Goal: Information Seeking & Learning: Learn about a topic

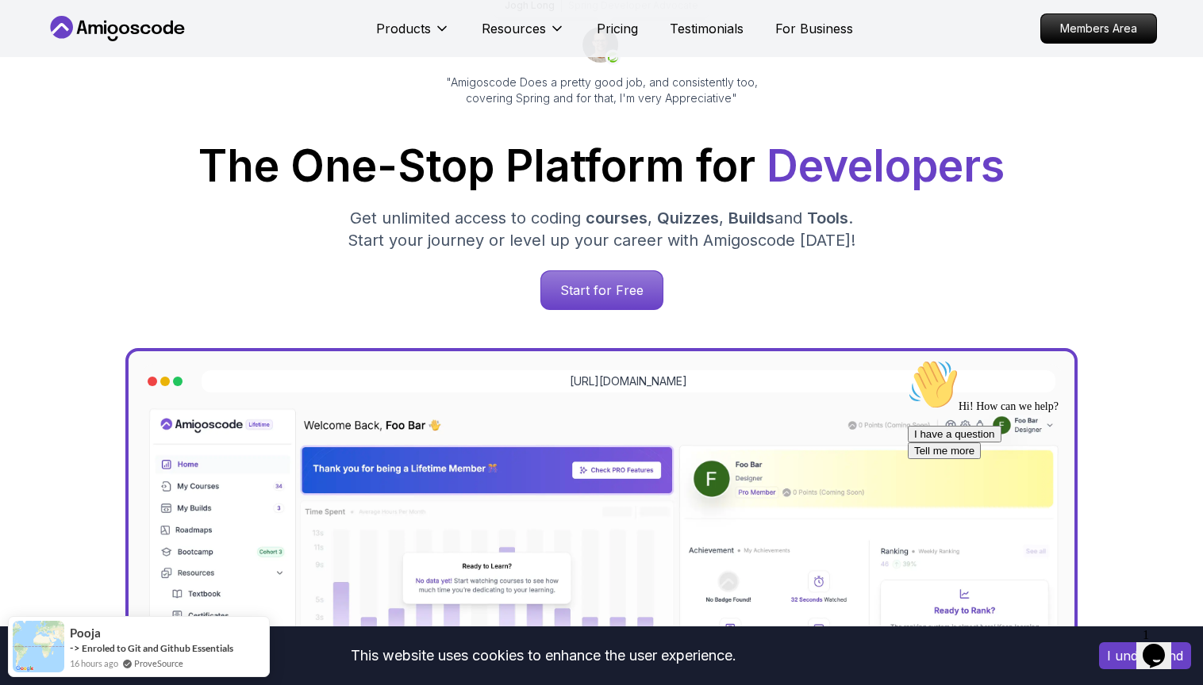
scroll to position [166, 0]
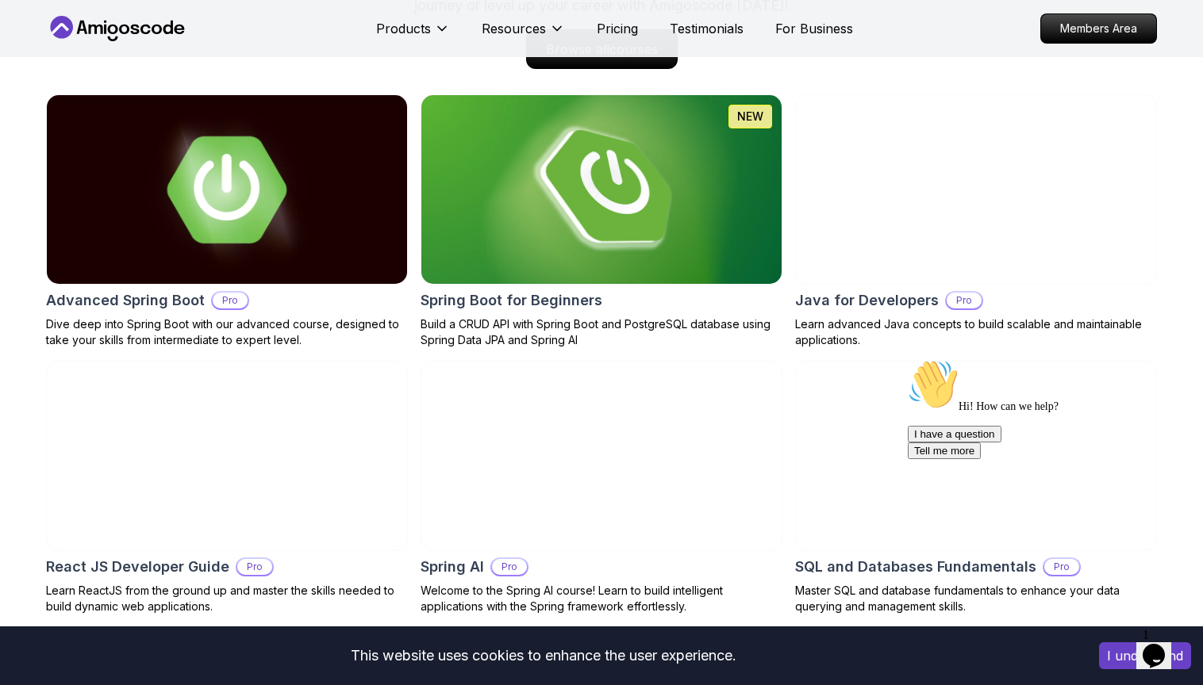
scroll to position [1701, 0]
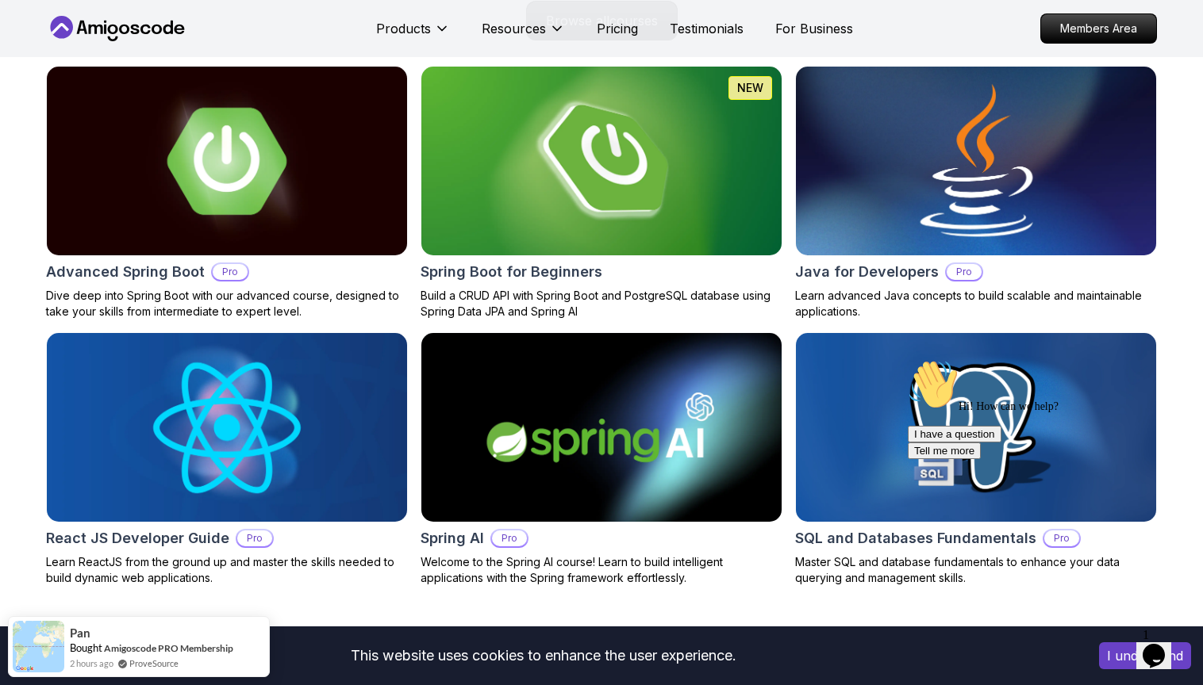
click at [954, 280] on p "Pro" at bounding box center [963, 272] width 35 height 16
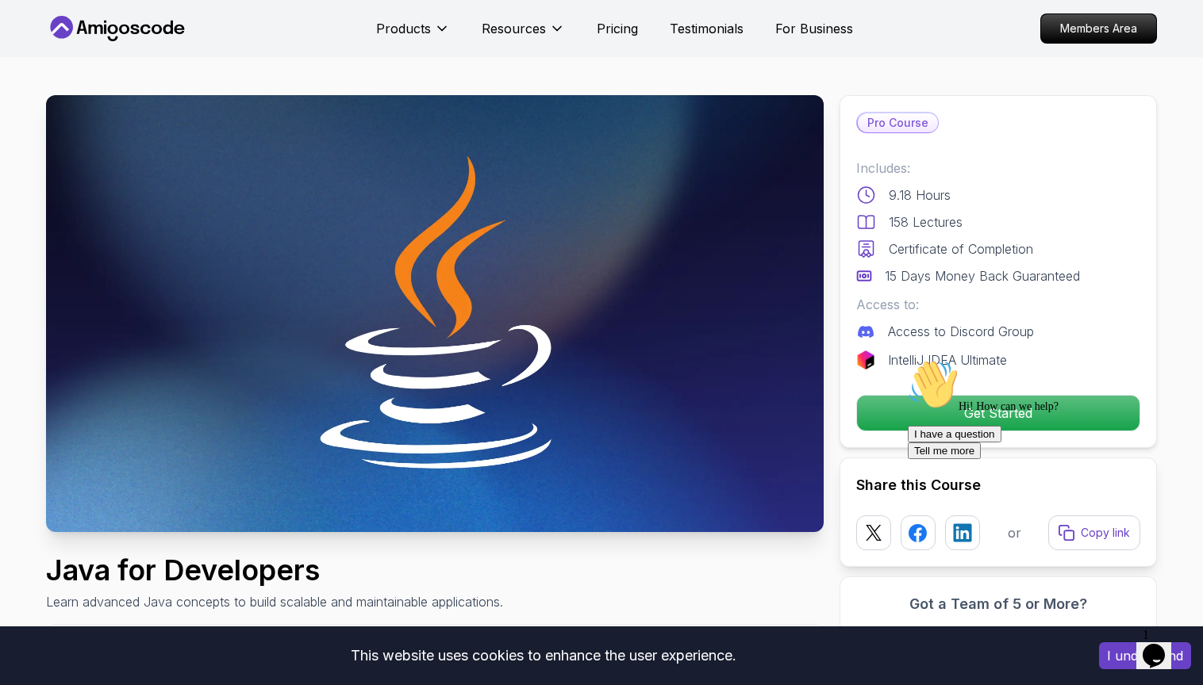
click at [954, 278] on p "15 Days Money Back Guaranteed" at bounding box center [982, 276] width 195 height 19
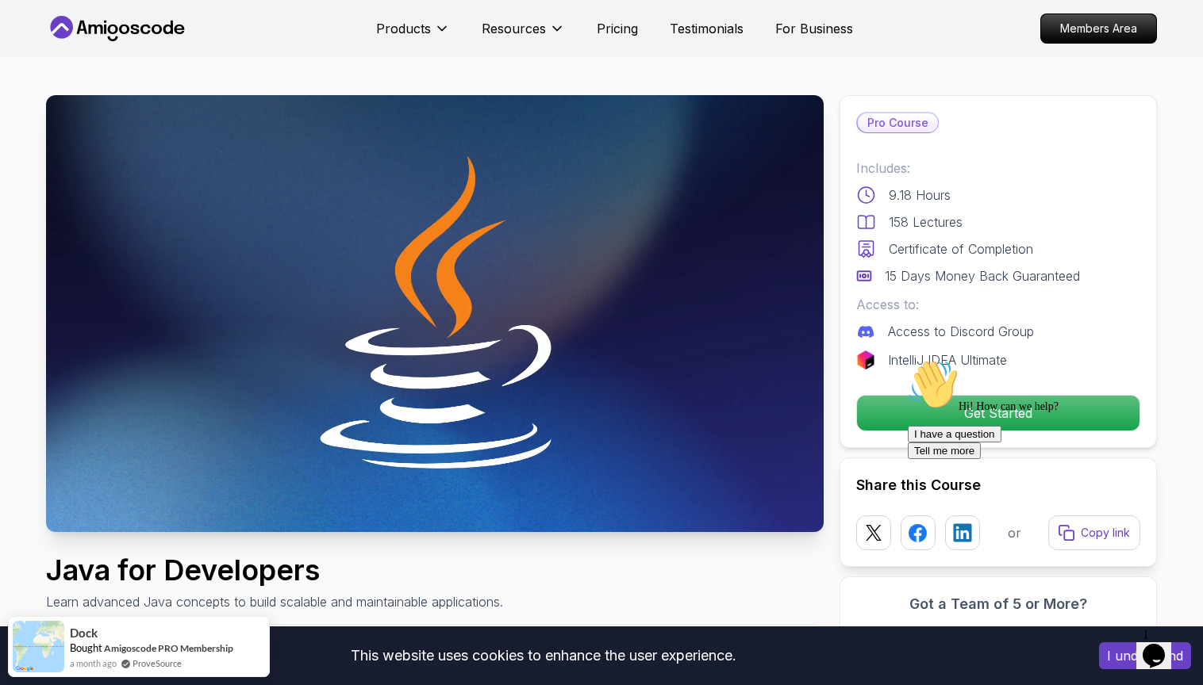
click at [902, 132] on div "Pro Course" at bounding box center [897, 122] width 83 height 21
click at [902, 222] on p "158 Lectures" at bounding box center [926, 222] width 74 height 19
click at [948, 336] on p "Access to Discord Group" at bounding box center [961, 331] width 146 height 19
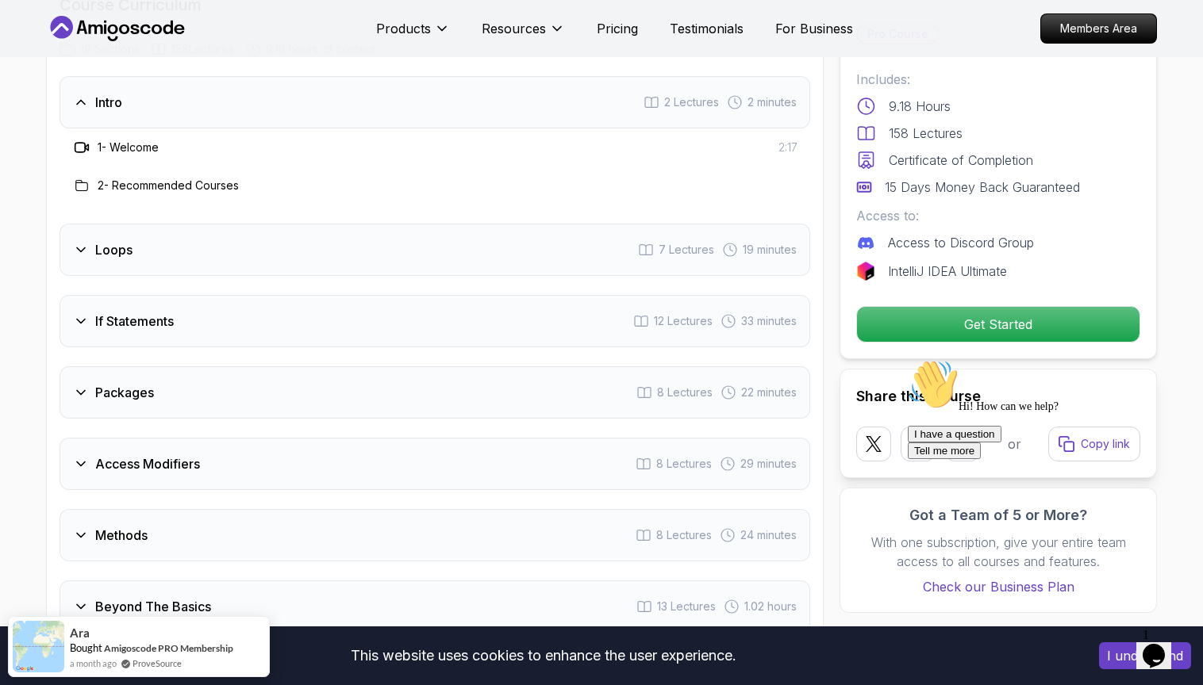
scroll to position [2096, 0]
click at [167, 240] on div "Loops 7 Lectures 19 minutes" at bounding box center [434, 251] width 750 height 52
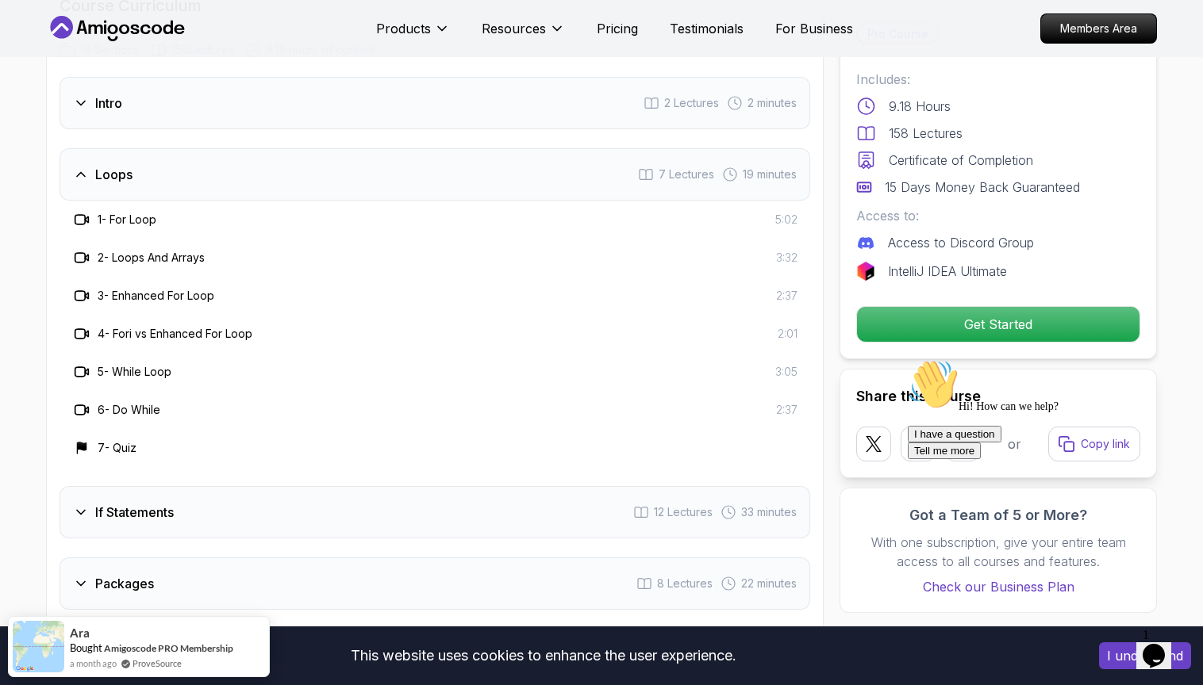
click at [175, 151] on div "Loops 7 Lectures 19 minutes" at bounding box center [434, 174] width 750 height 52
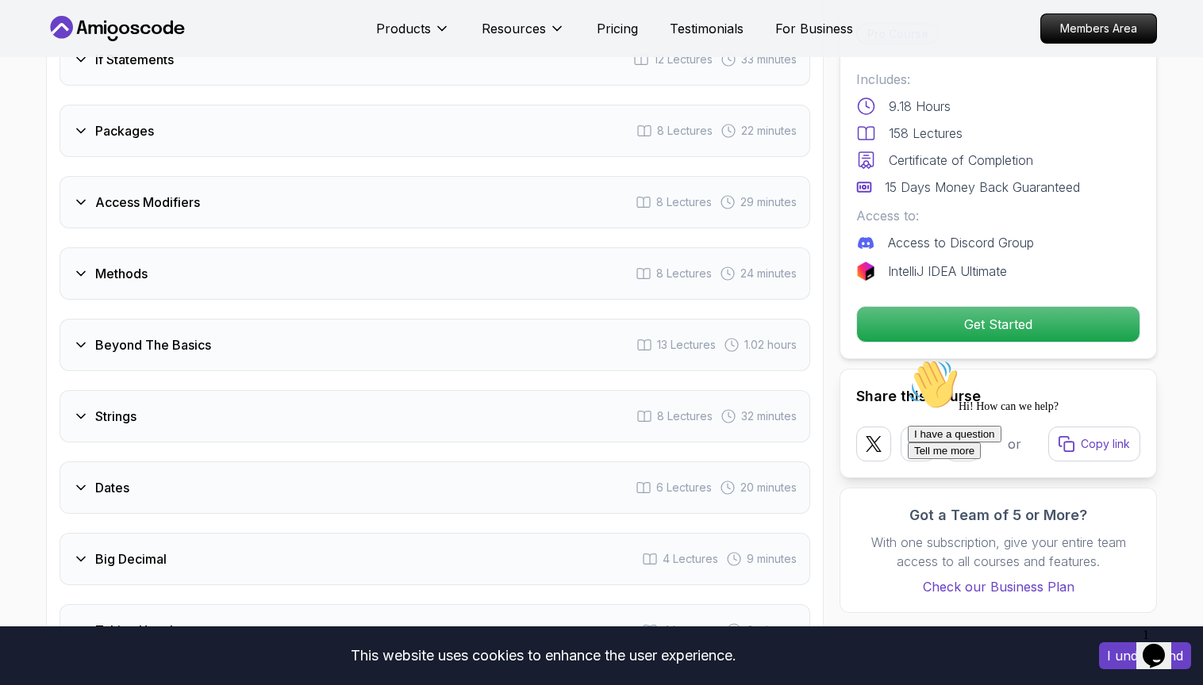
scroll to position [2293, 0]
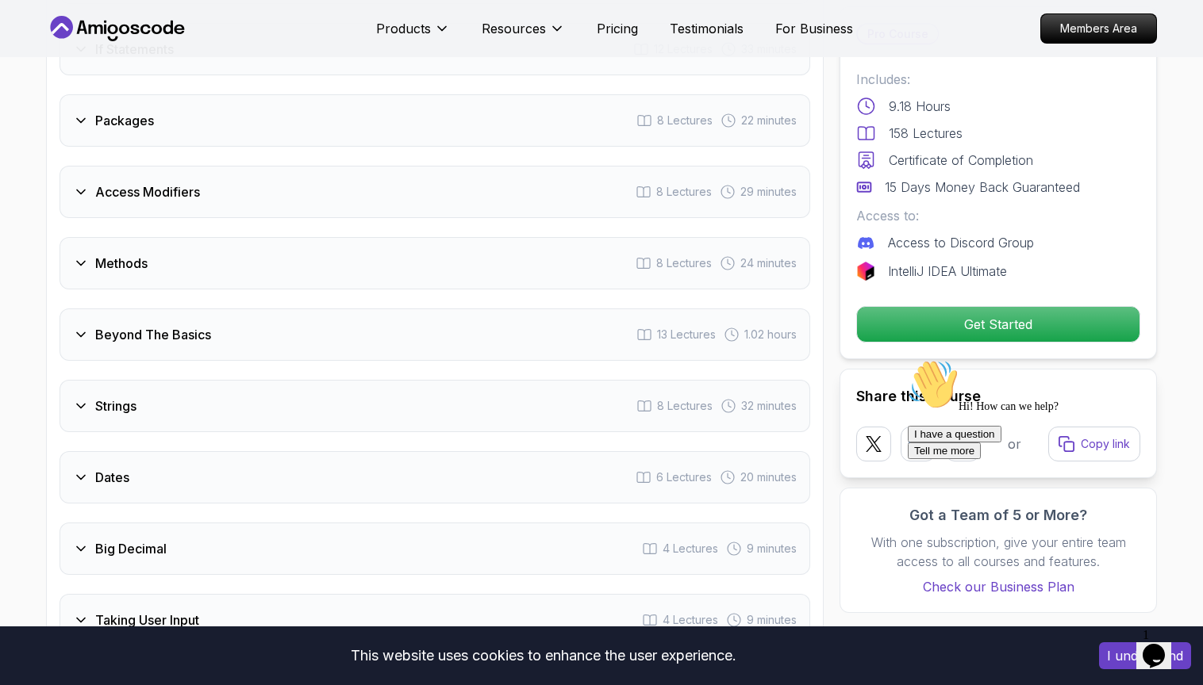
click at [255, 117] on div "Packages 8 Lectures 22 minutes" at bounding box center [434, 120] width 750 height 52
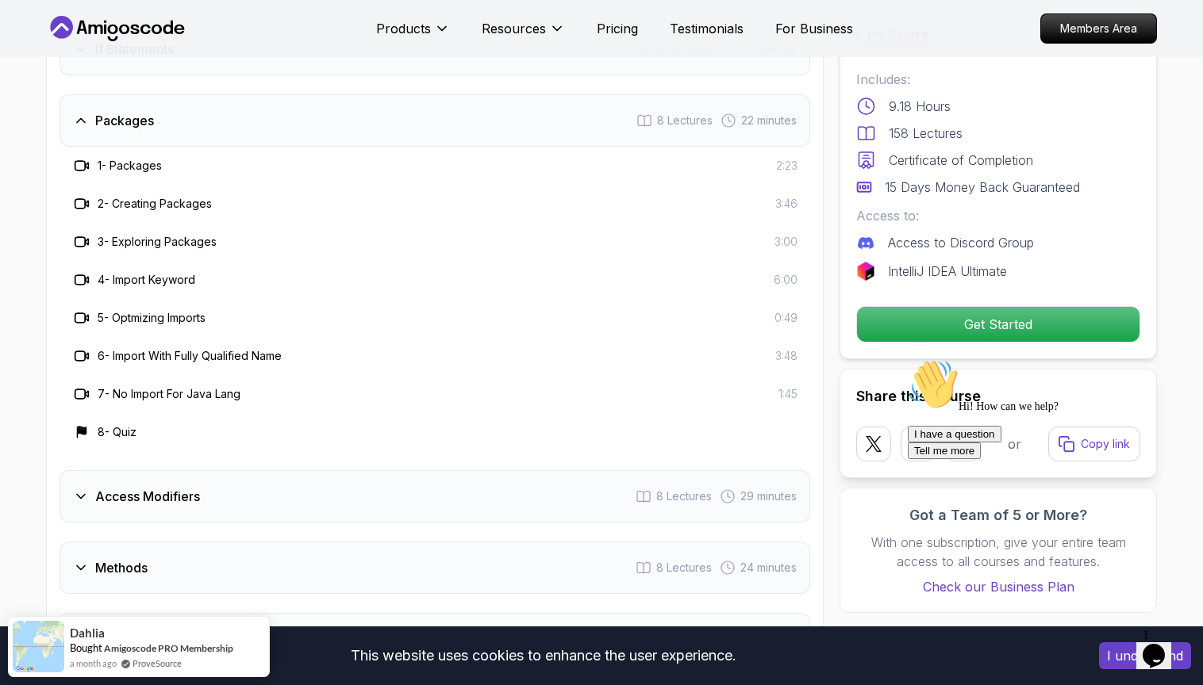
click at [257, 103] on div "Packages 8 Lectures 22 minutes" at bounding box center [434, 120] width 750 height 52
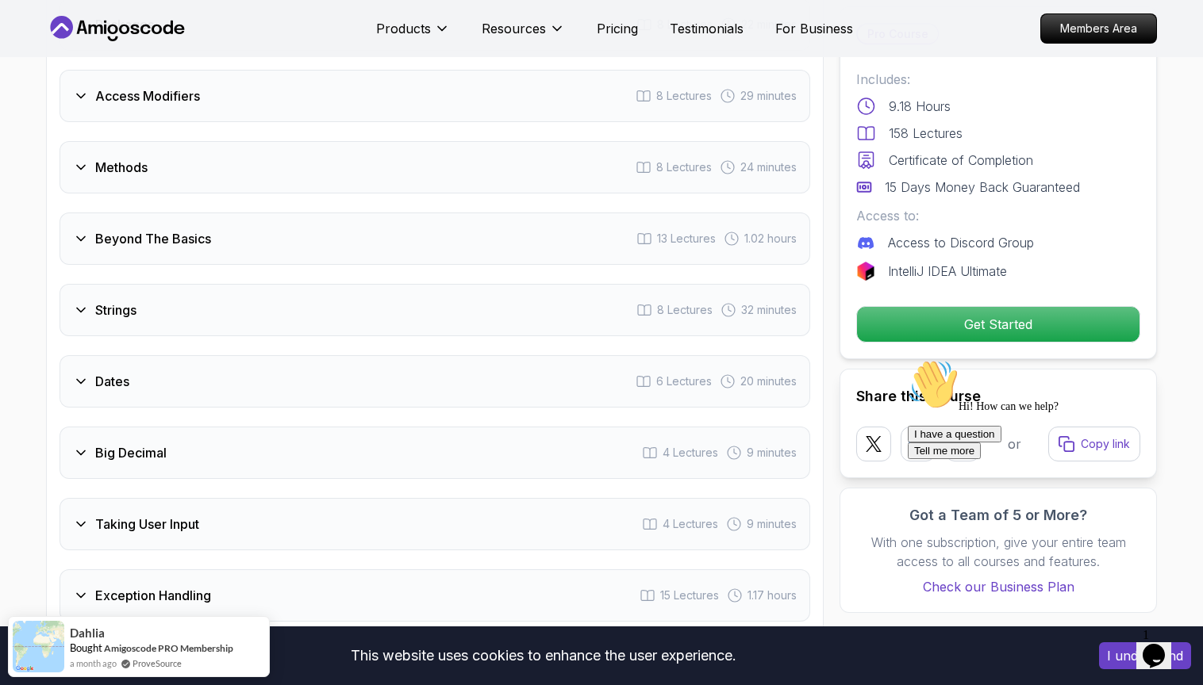
scroll to position [2389, 0]
click at [241, 377] on div "Dates 6 Lectures 20 minutes" at bounding box center [434, 381] width 750 height 52
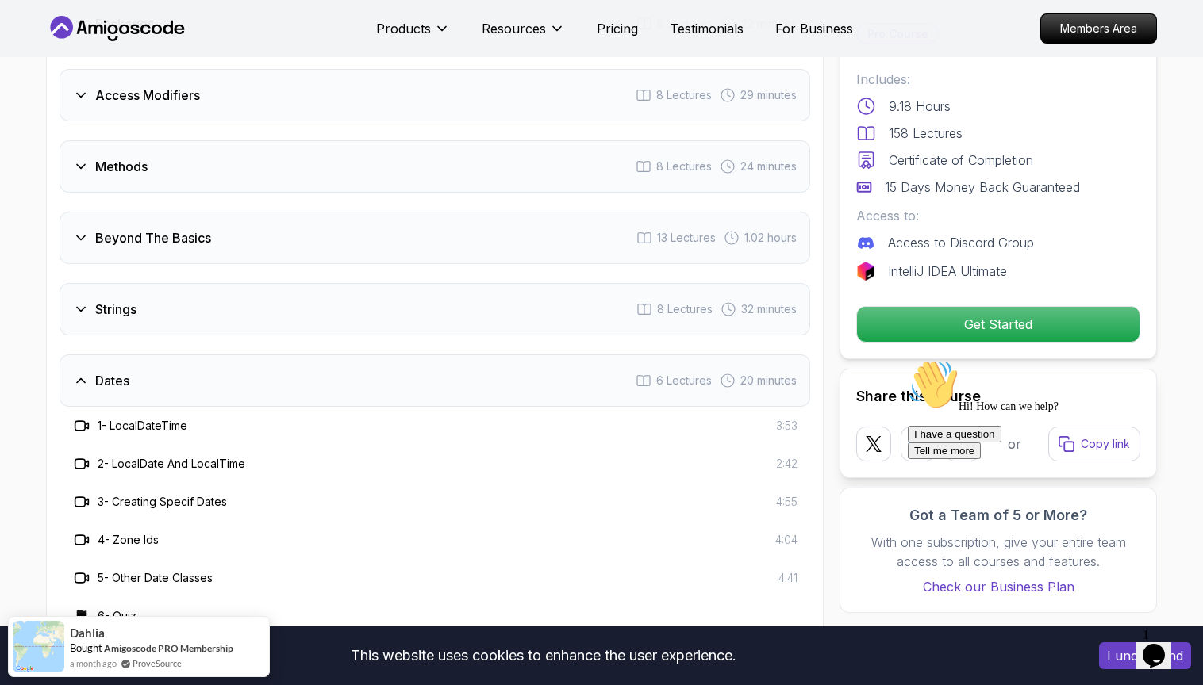
click at [244, 368] on div "Dates 6 Lectures 20 minutes" at bounding box center [434, 381] width 750 height 52
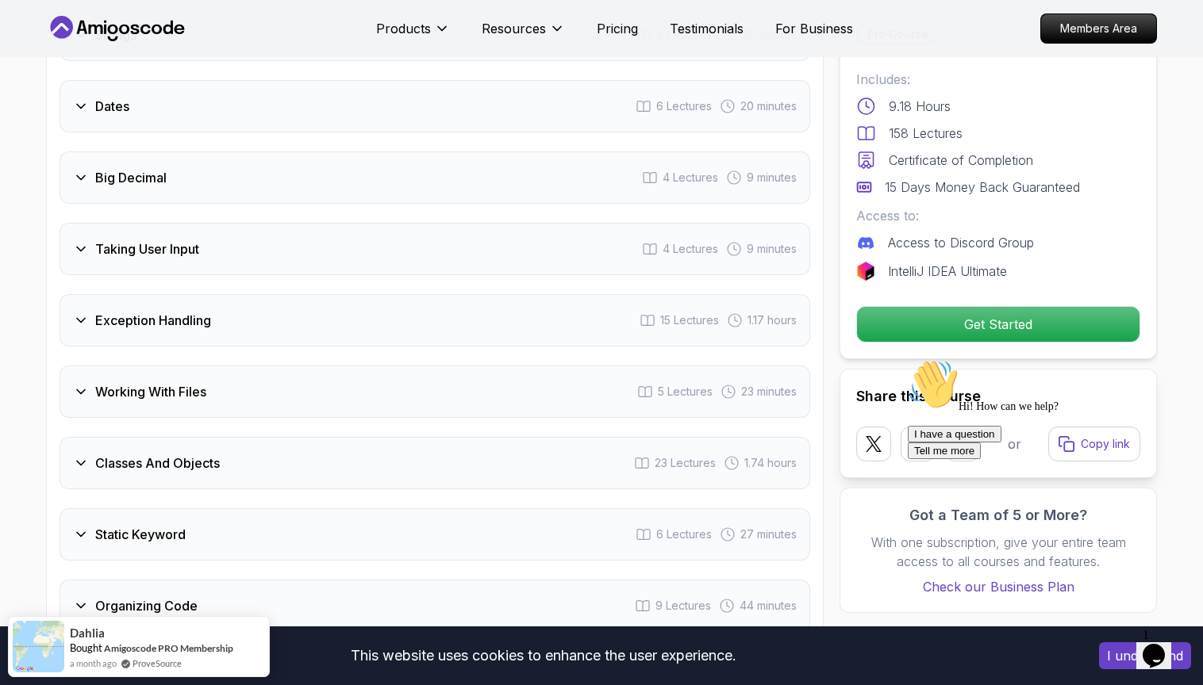
scroll to position [2683, 0]
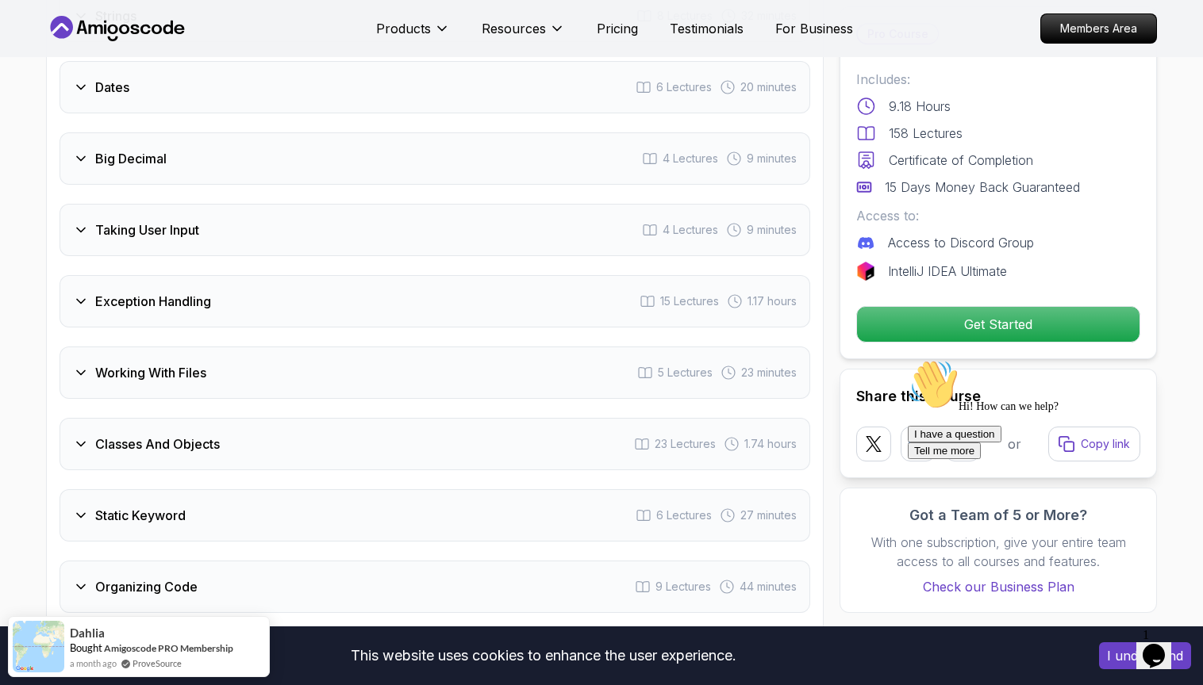
click at [253, 297] on div "Exception Handling 15 Lectures 1.17 hours" at bounding box center [434, 301] width 750 height 52
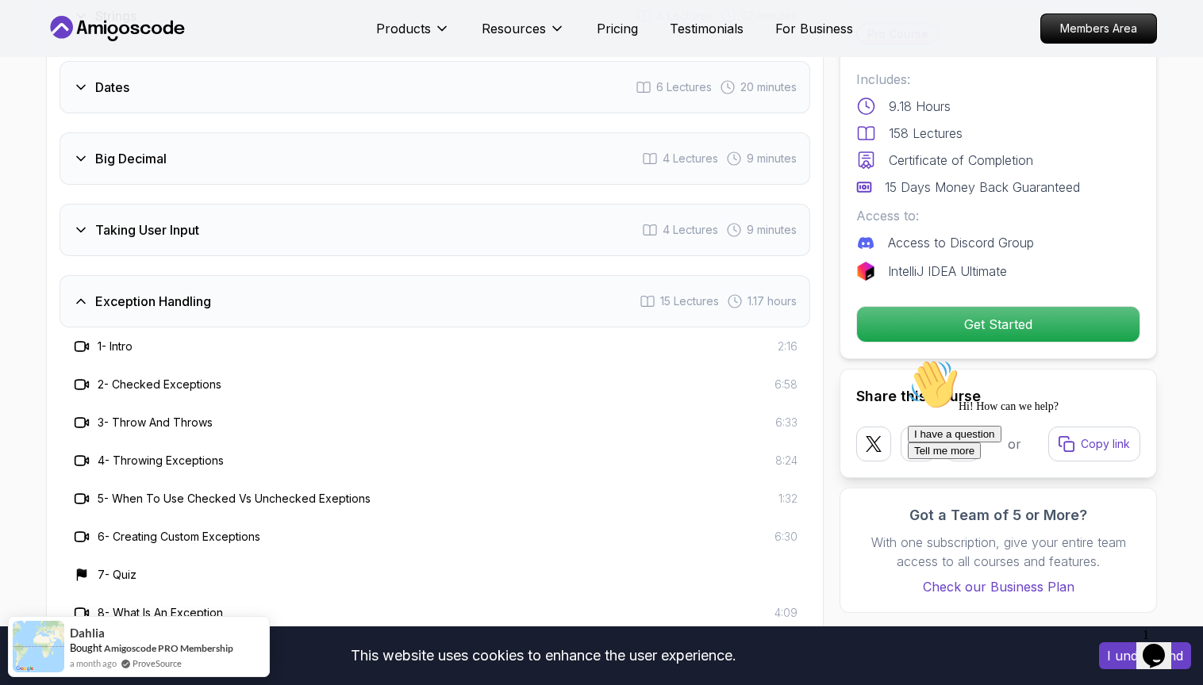
click at [253, 297] on div "Exception Handling 15 Lectures 1.17 hours" at bounding box center [434, 301] width 750 height 52
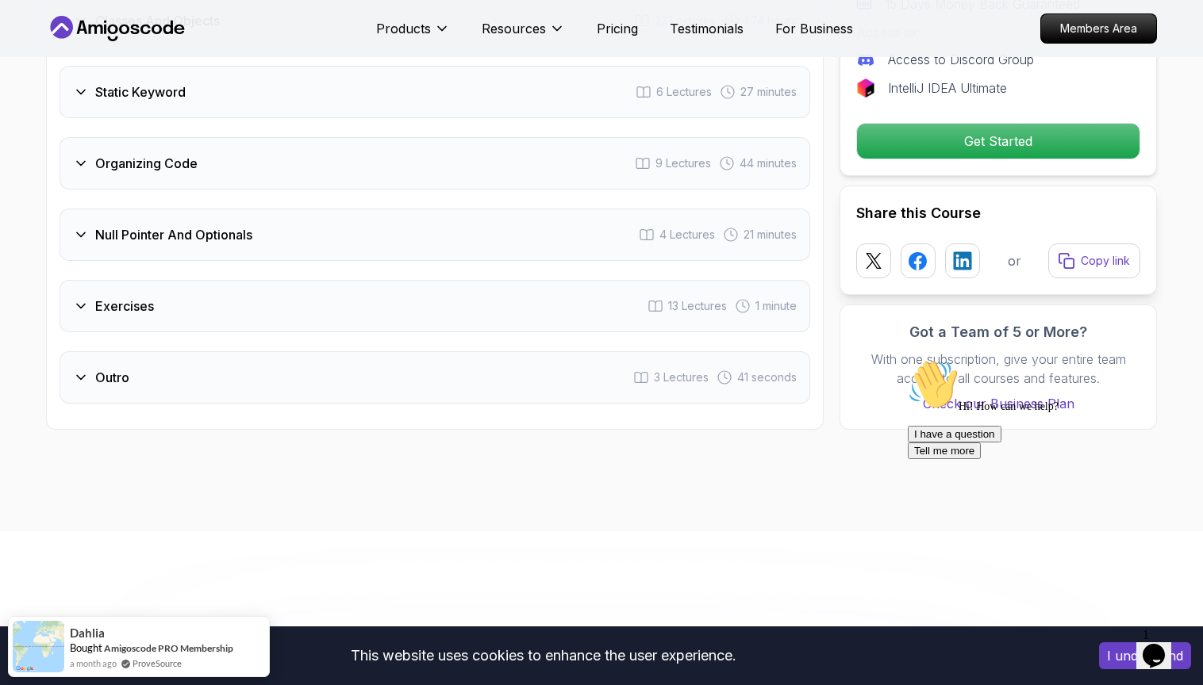
scroll to position [3108, 0]
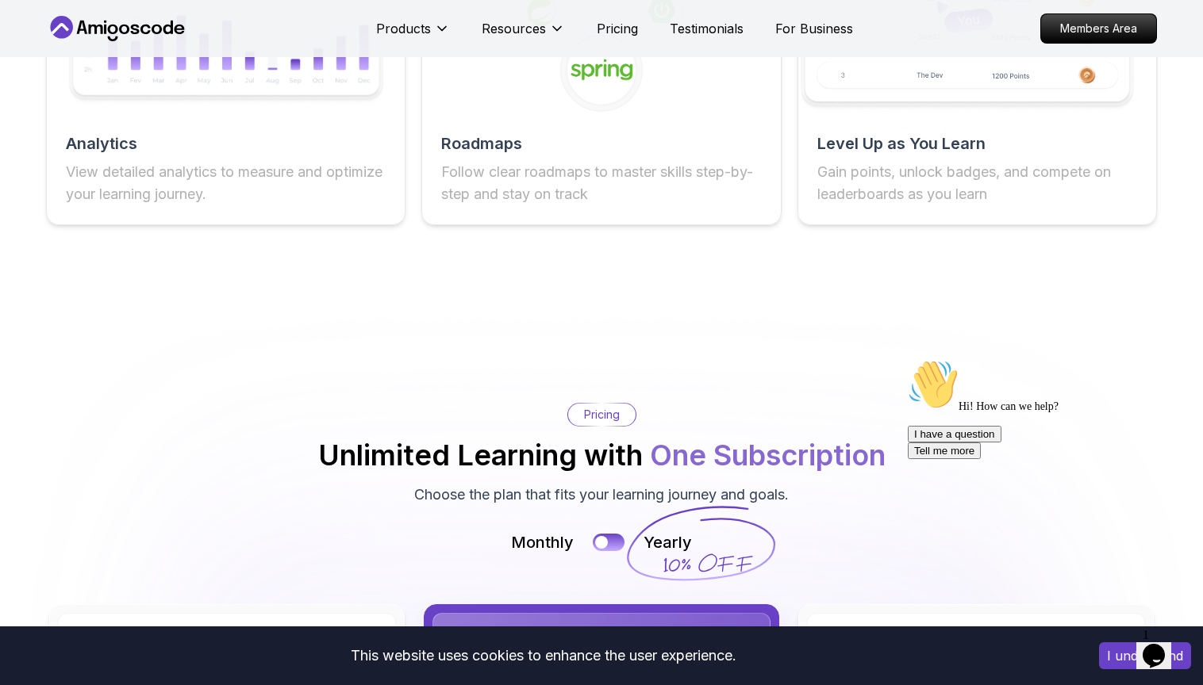
scroll to position [1701, 0]
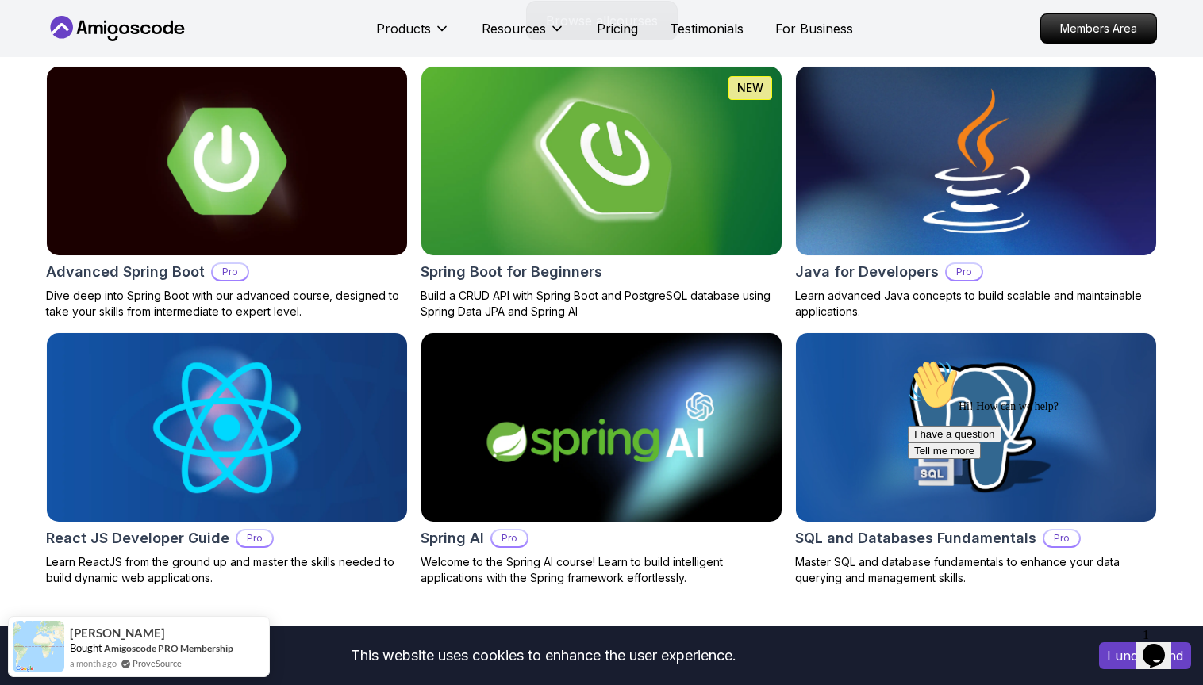
click at [581, 228] on img at bounding box center [602, 161] width 378 height 198
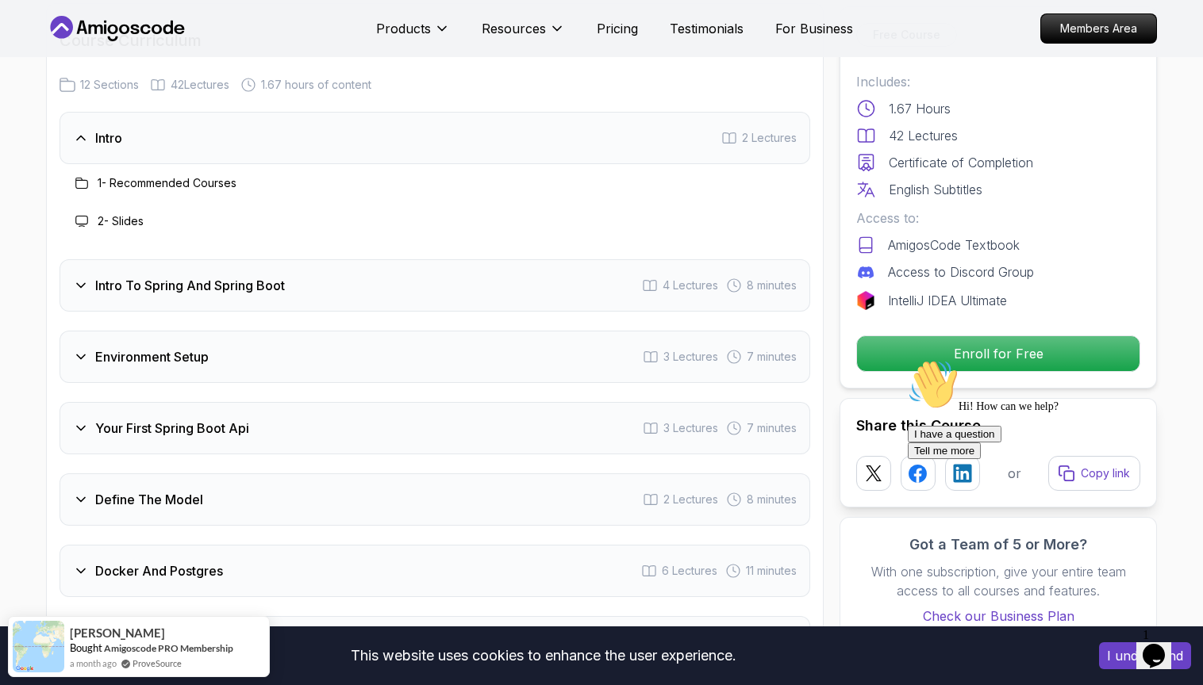
scroll to position [1980, 0]
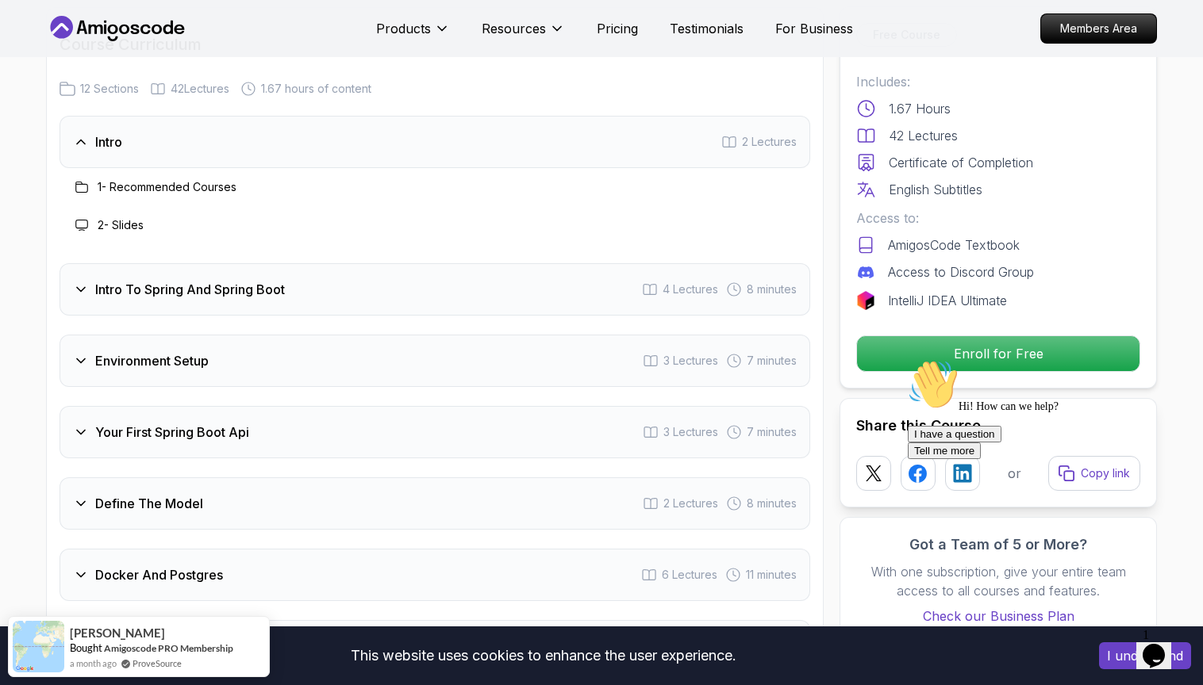
click at [213, 179] on h3 "1 - Recommended Courses" at bounding box center [167, 187] width 139 height 16
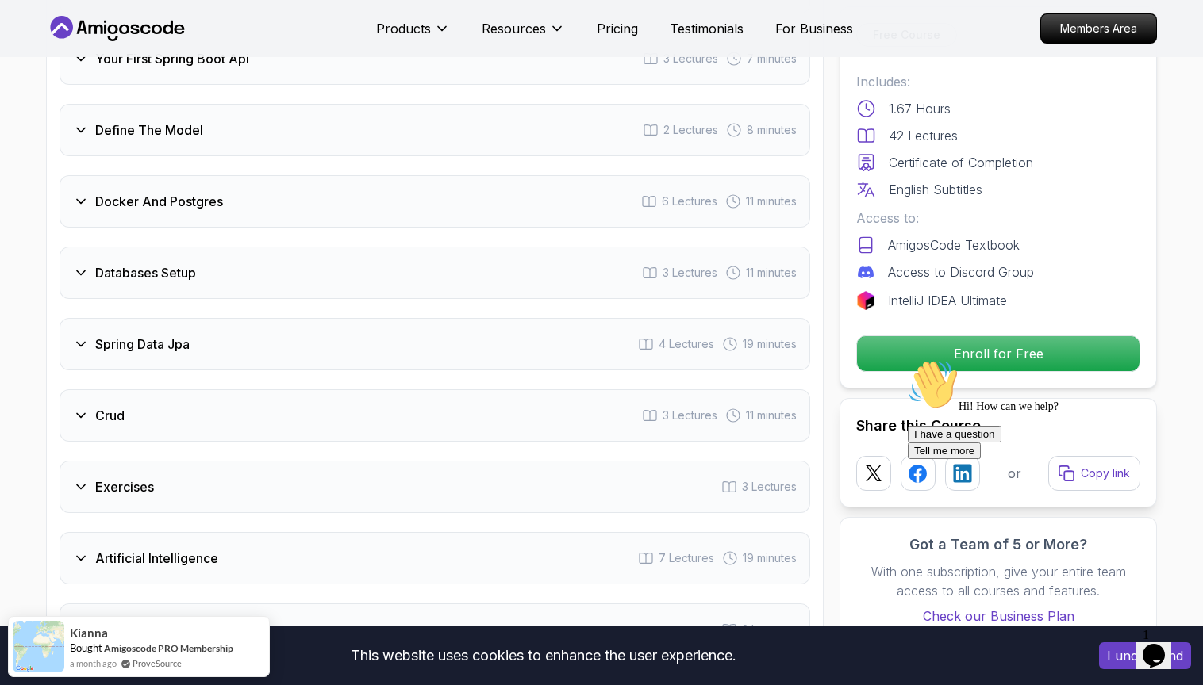
scroll to position [2340, 0]
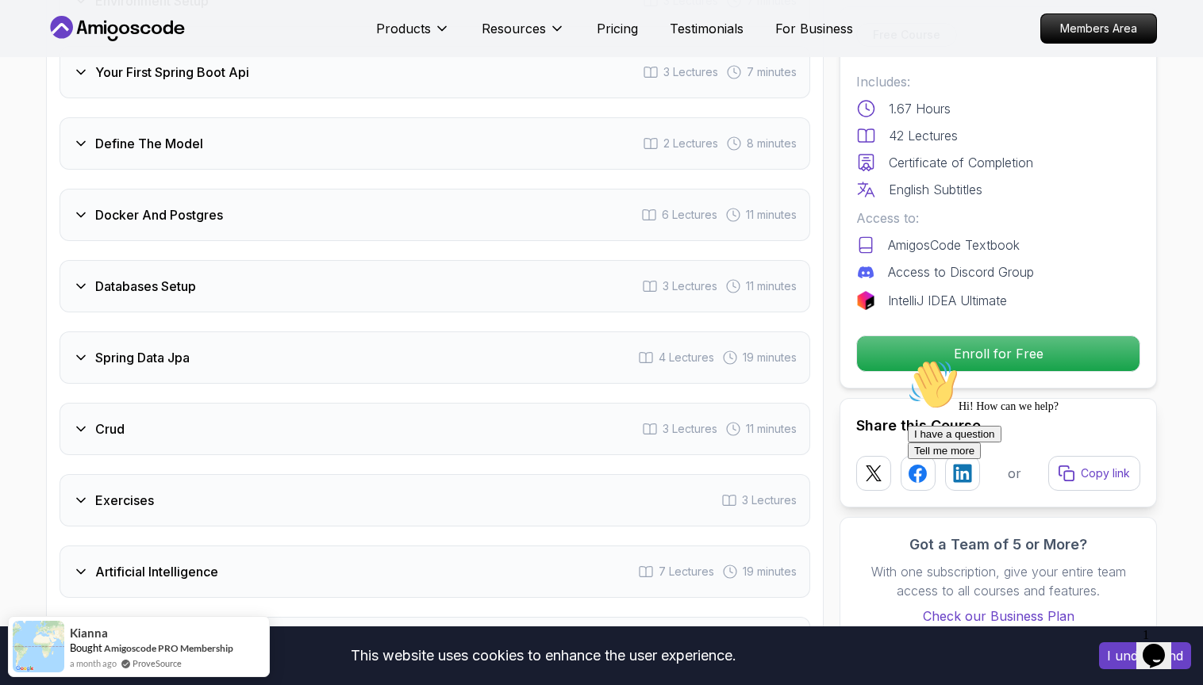
click at [210, 205] on h3 "Docker And Postgres" at bounding box center [159, 214] width 128 height 19
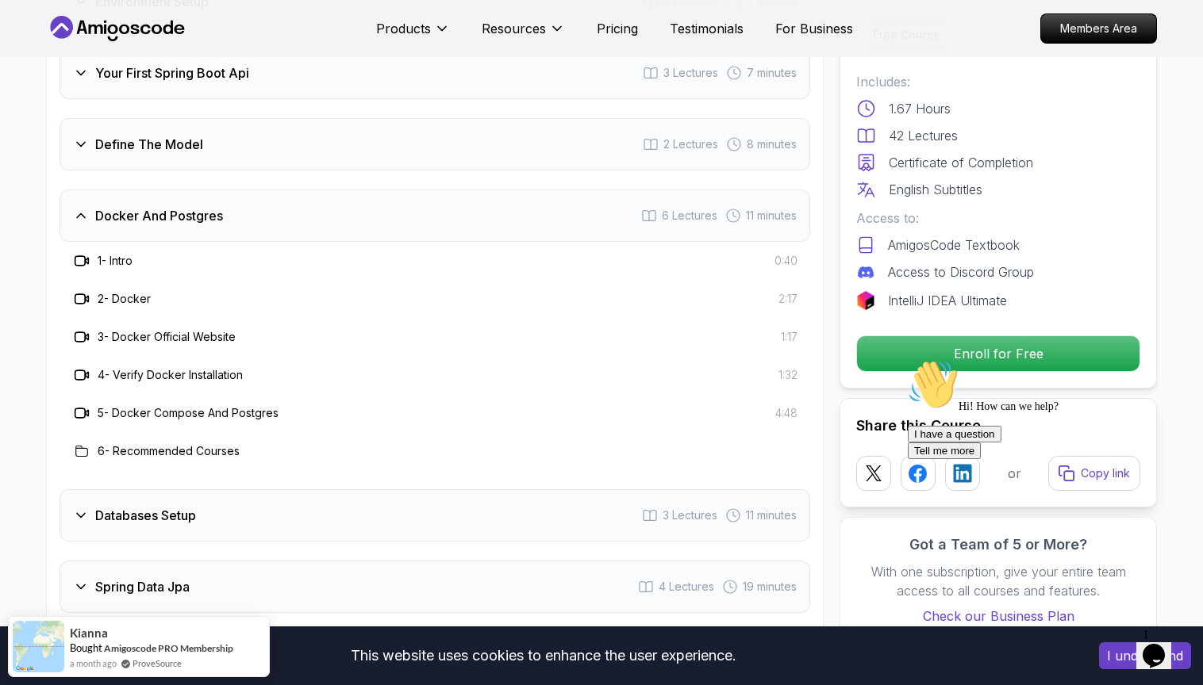
scroll to position [2259, 0]
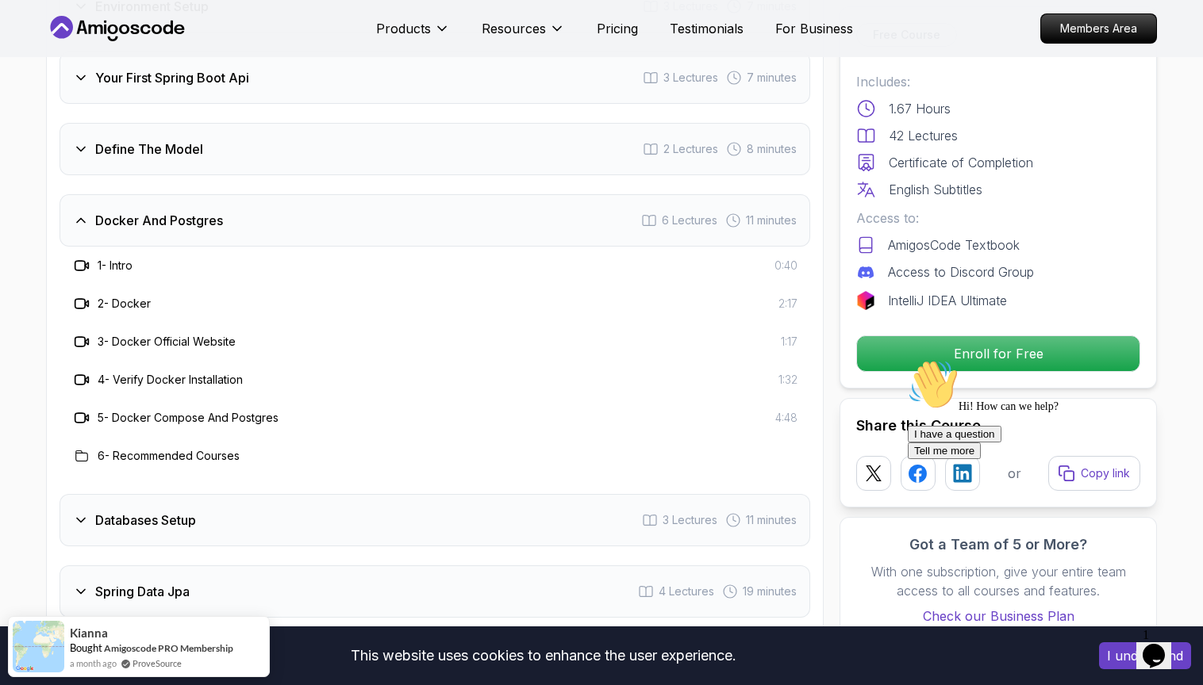
click at [229, 205] on div "Docker And Postgres 6 Lectures 11 minutes" at bounding box center [434, 220] width 750 height 52
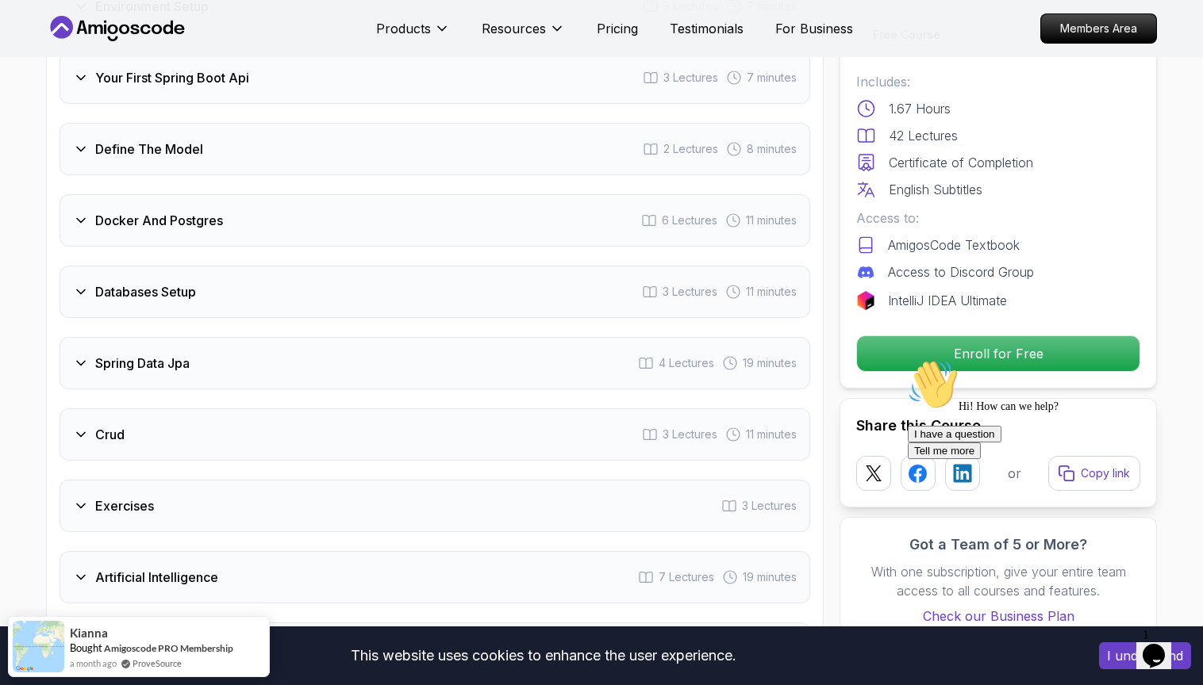
click at [244, 123] on div "Define The Model 2 Lectures 8 minutes" at bounding box center [434, 149] width 750 height 52
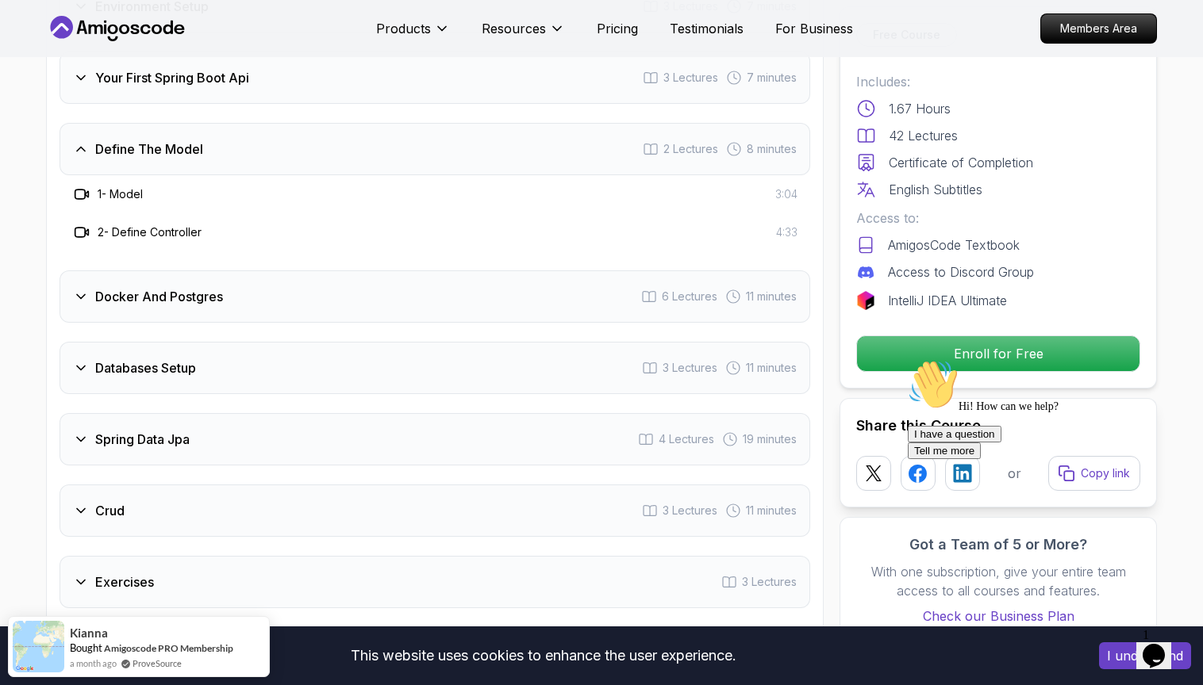
click at [259, 135] on div "Define The Model 2 Lectures 8 minutes" at bounding box center [434, 149] width 750 height 52
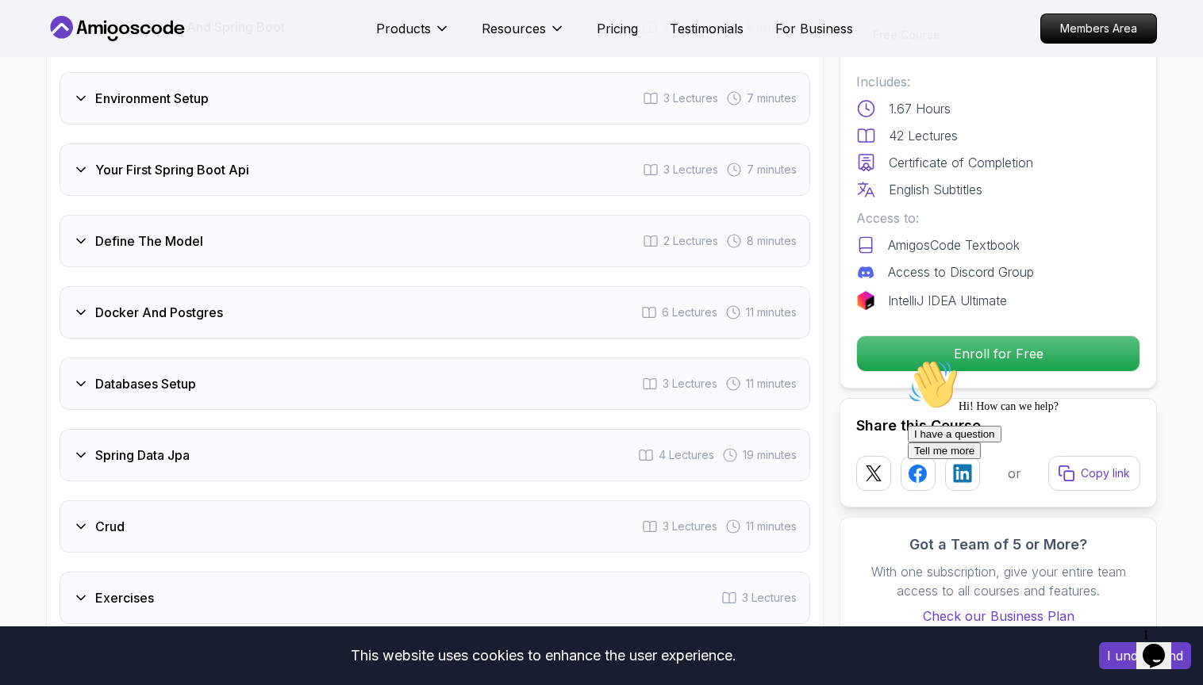
scroll to position [2161, 0]
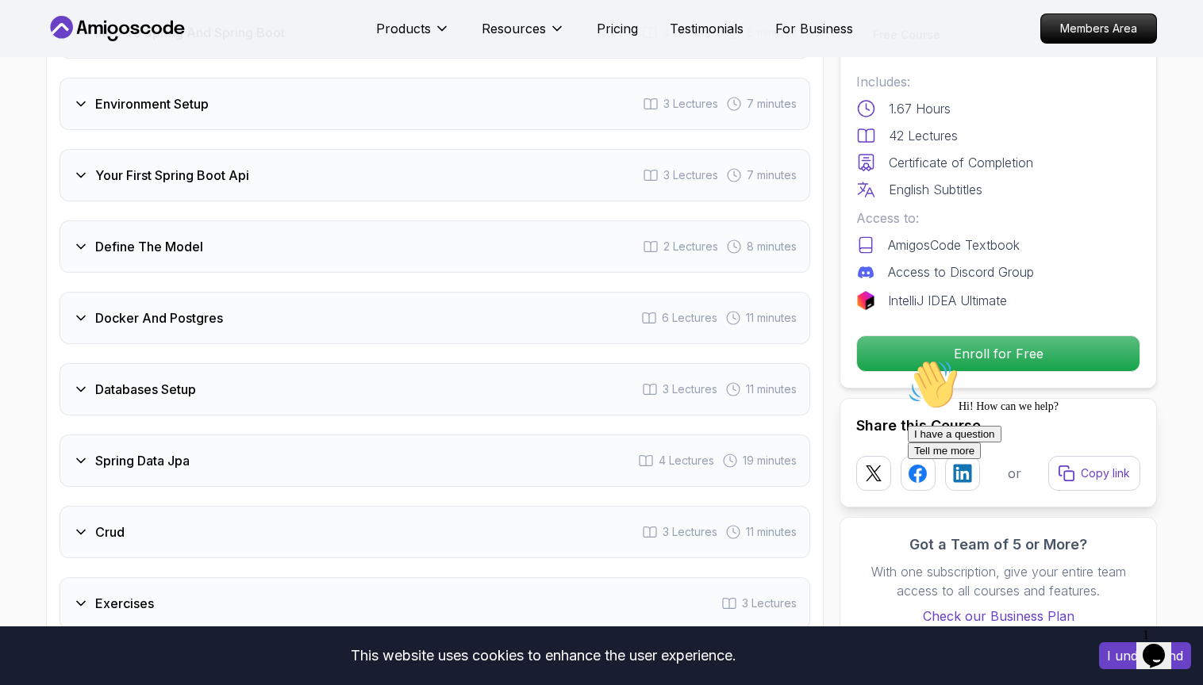
click at [228, 221] on div "Define The Model 2 Lectures 8 minutes" at bounding box center [434, 247] width 750 height 52
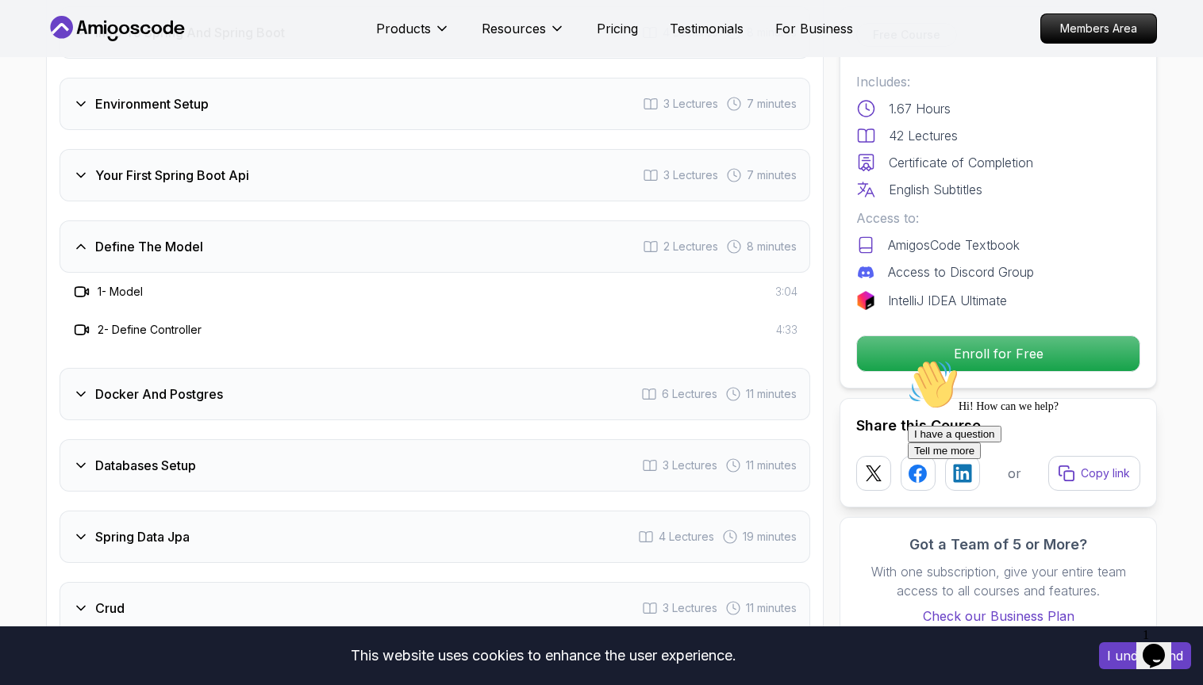
click at [194, 237] on h3 "Define The Model" at bounding box center [149, 246] width 108 height 19
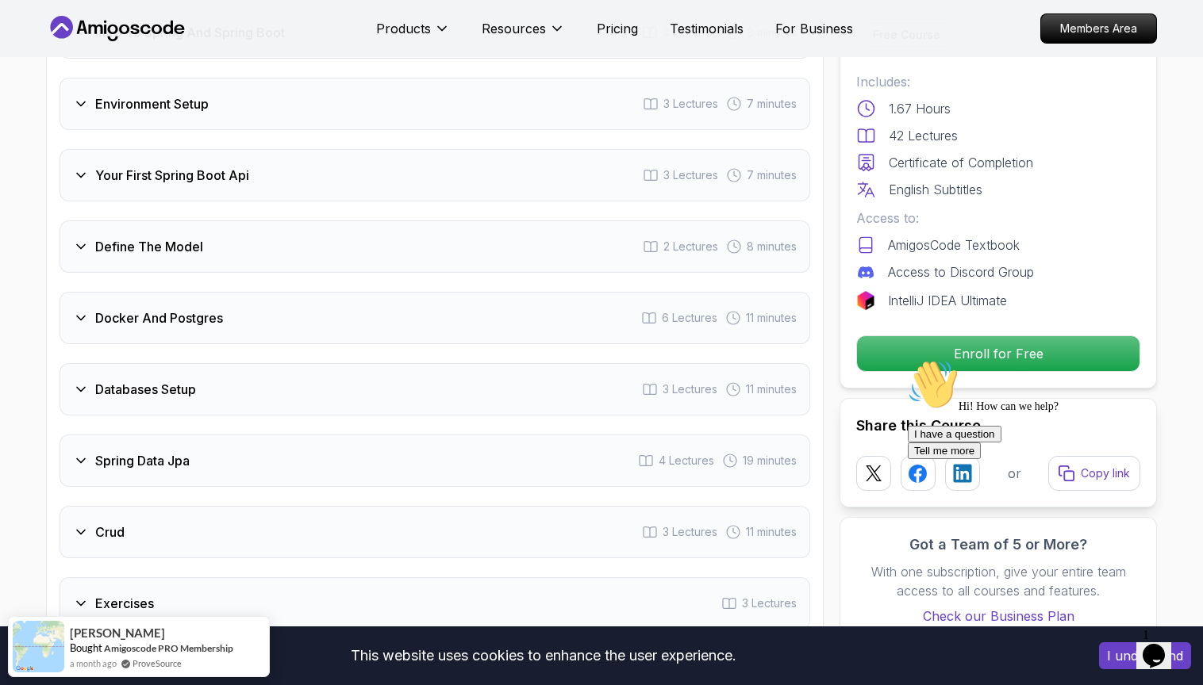
click at [232, 166] on div "Your First Spring Boot Api 3 Lectures 7 minutes" at bounding box center [434, 175] width 750 height 52
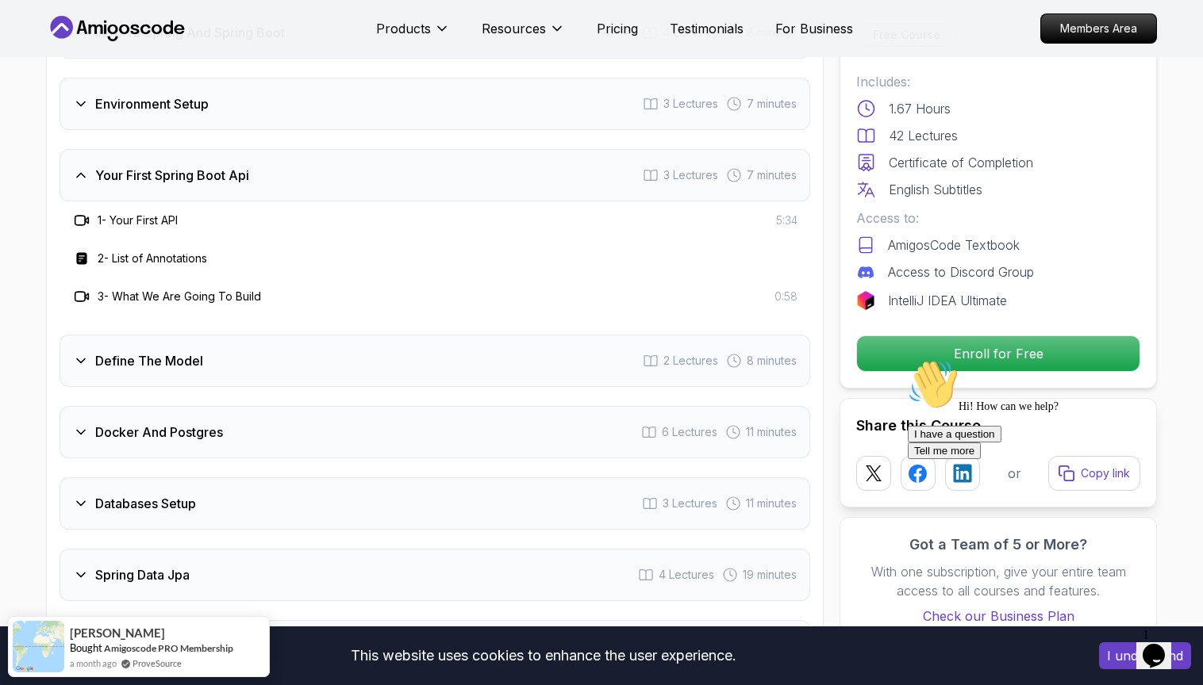
click at [232, 166] on div "Your First Spring Boot Api 3 Lectures 7 minutes" at bounding box center [434, 175] width 750 height 52
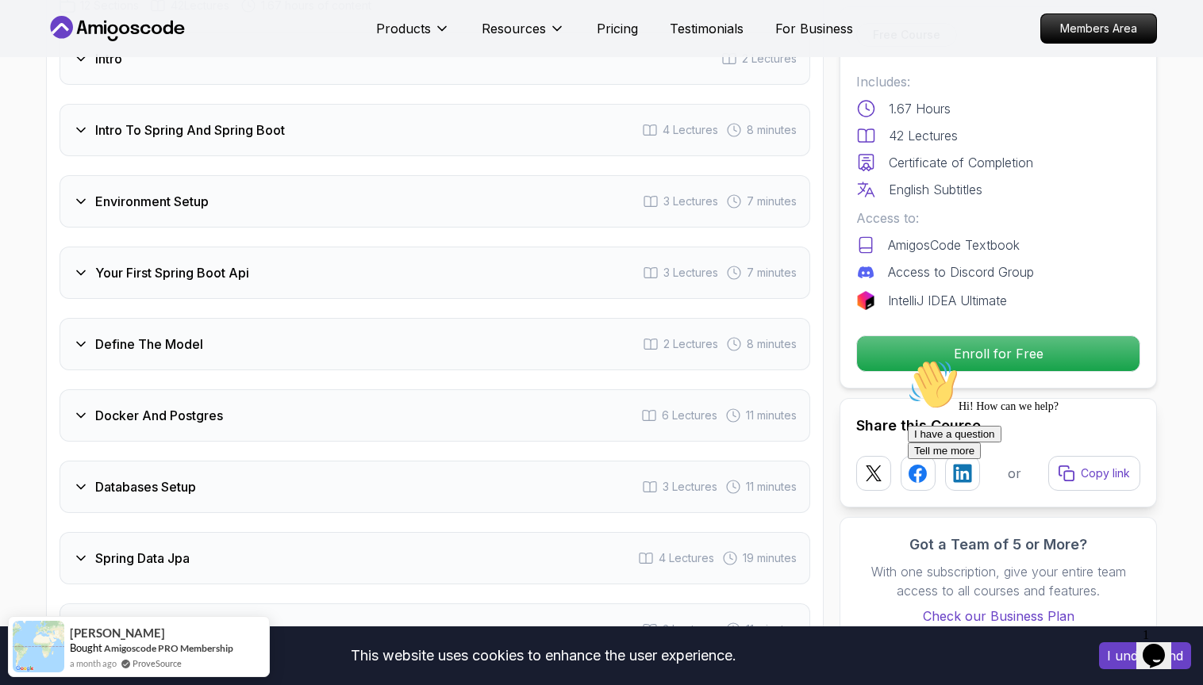
scroll to position [2051, 0]
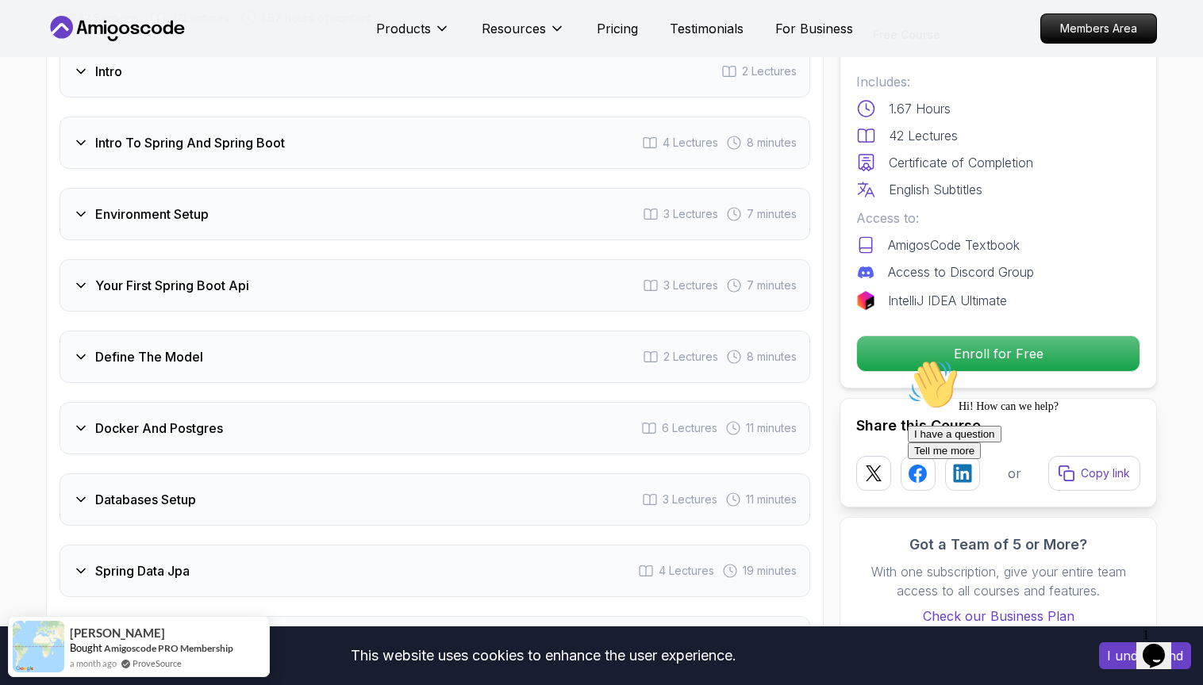
click at [252, 194] on div "Environment Setup 3 Lectures 7 minutes" at bounding box center [434, 214] width 750 height 52
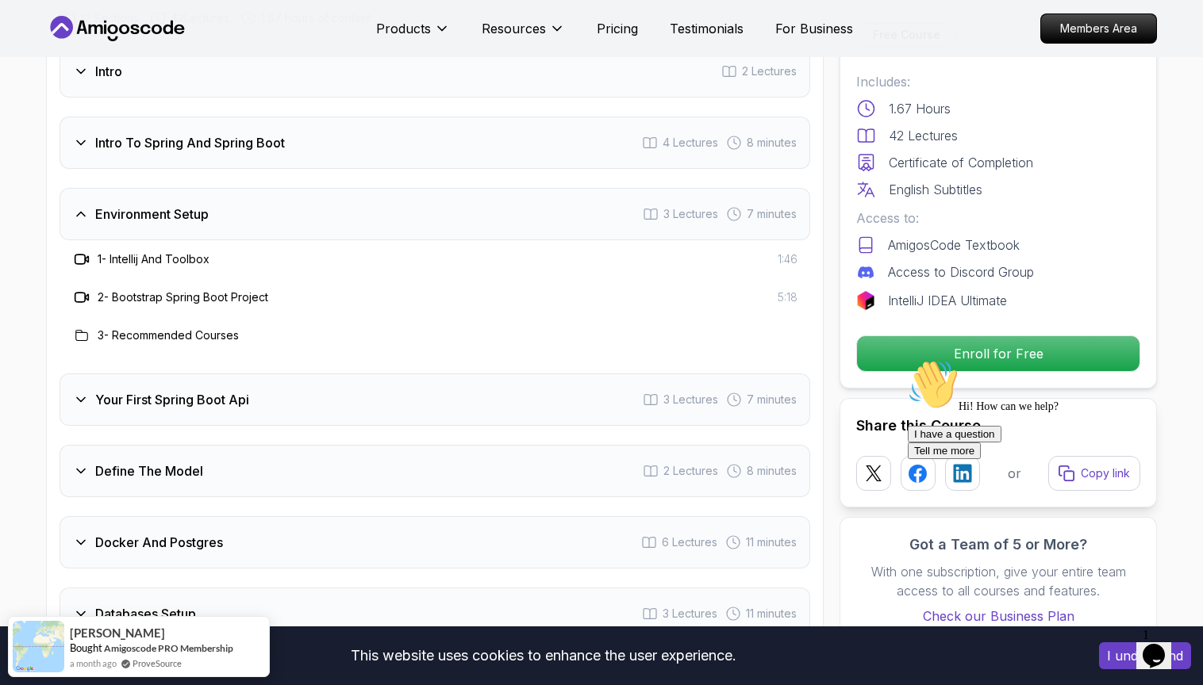
click at [252, 194] on div "Environment Setup 3 Lectures 7 minutes" at bounding box center [434, 214] width 750 height 52
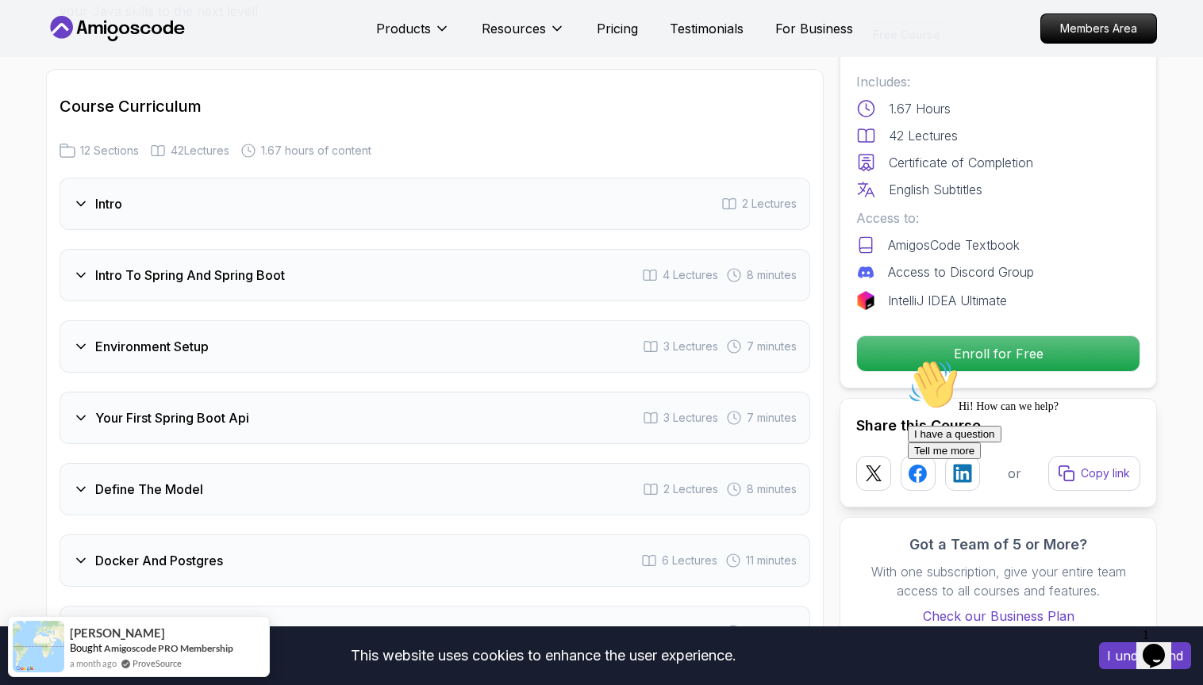
scroll to position [1898, 0]
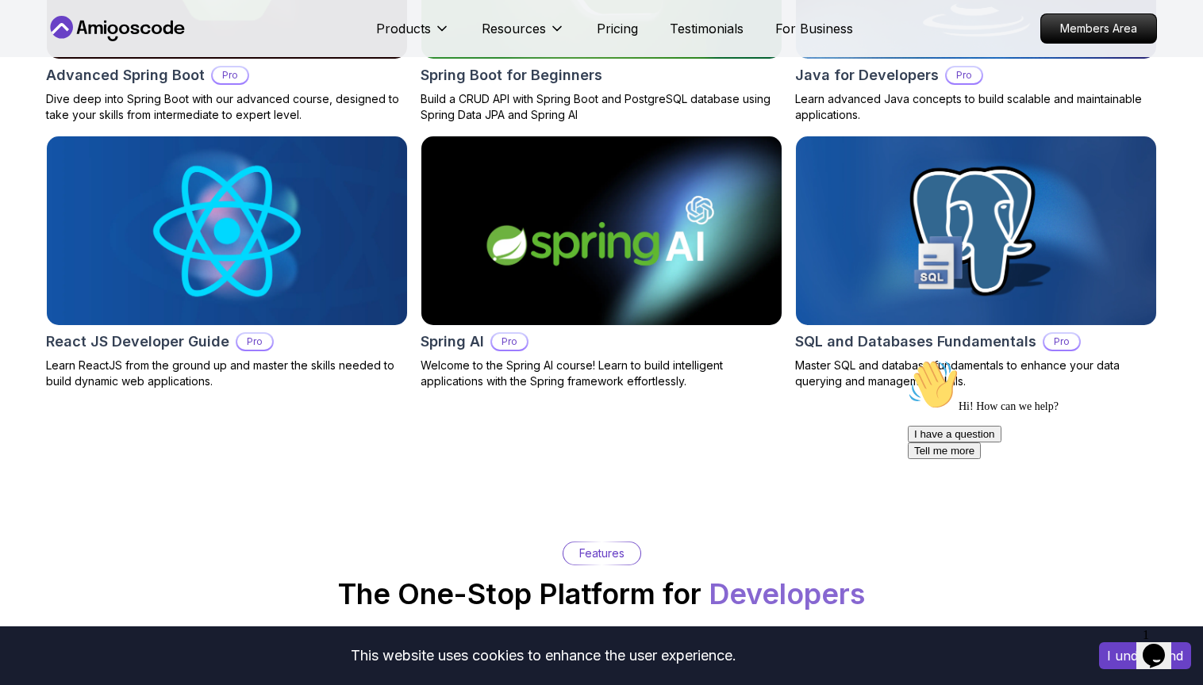
scroll to position [1701, 0]
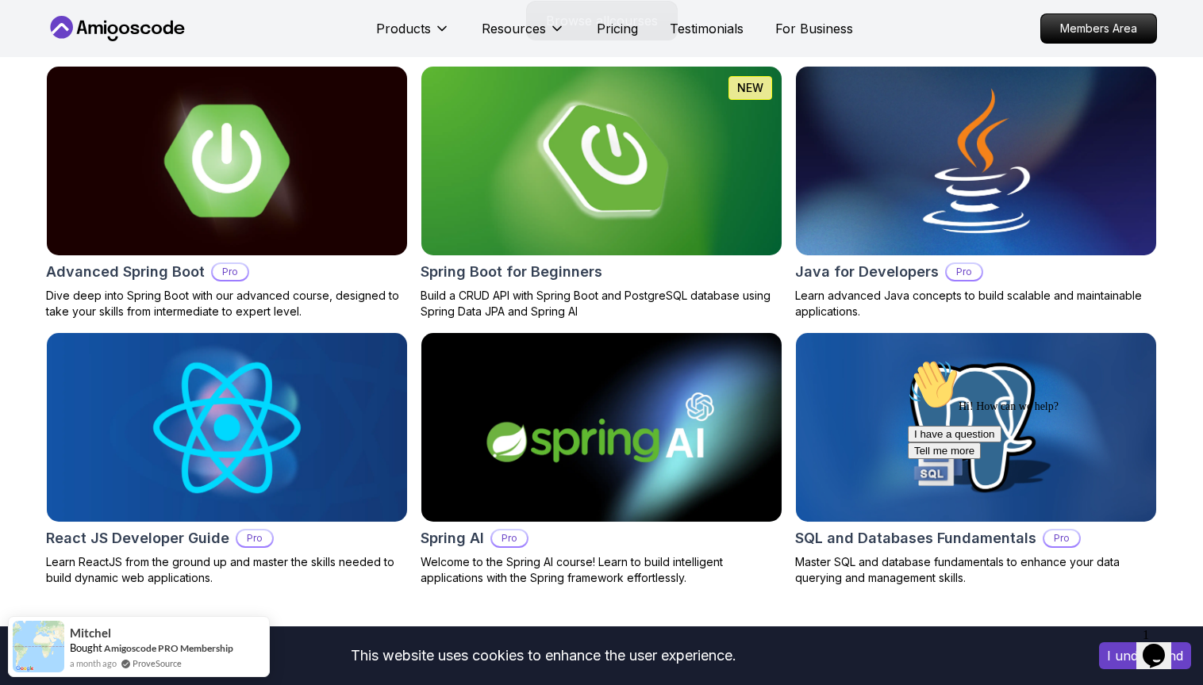
click at [261, 198] on img at bounding box center [227, 161] width 378 height 198
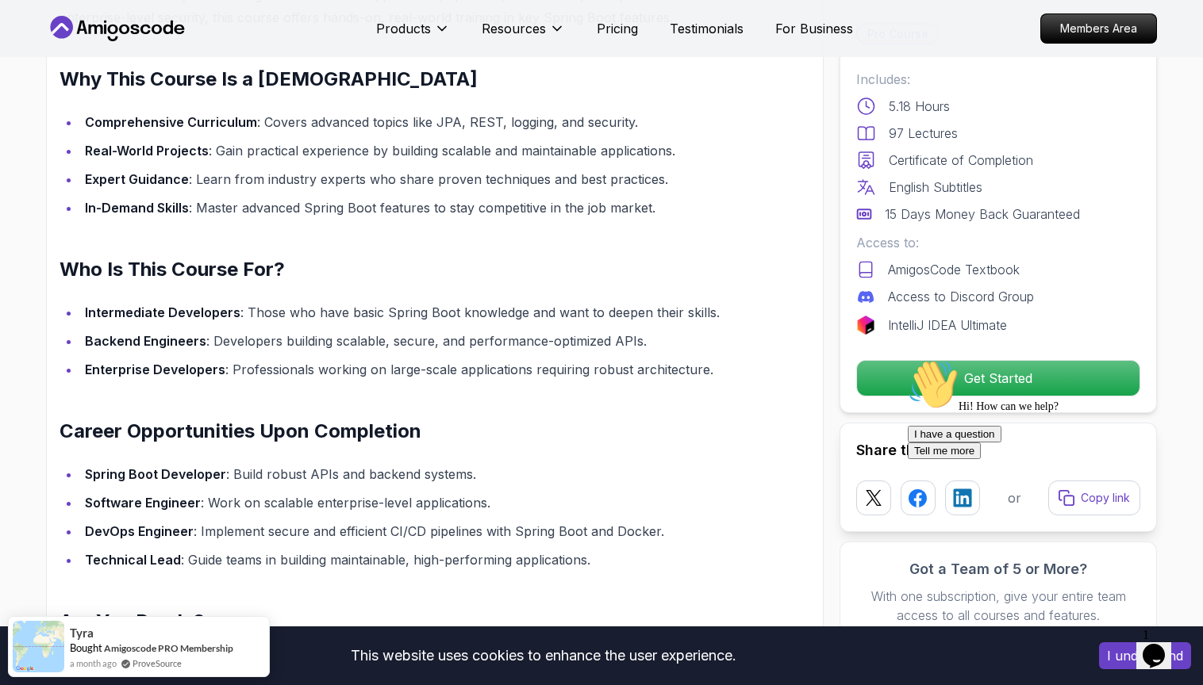
scroll to position [1370, 0]
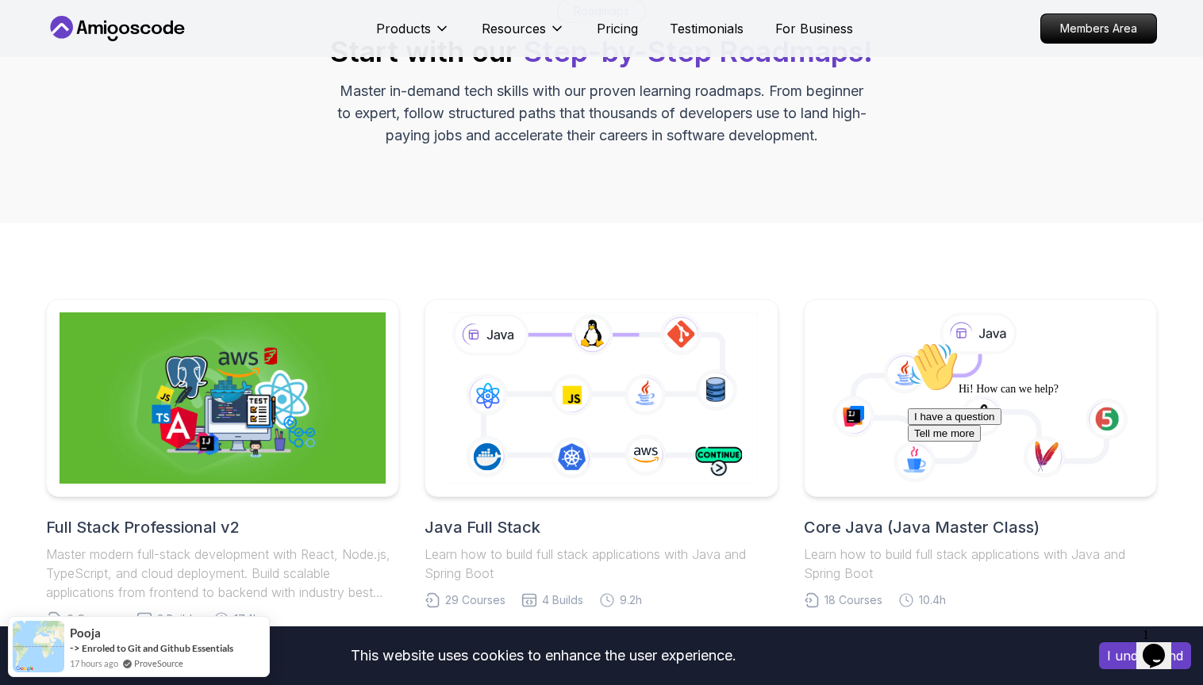
scroll to position [343, 0]
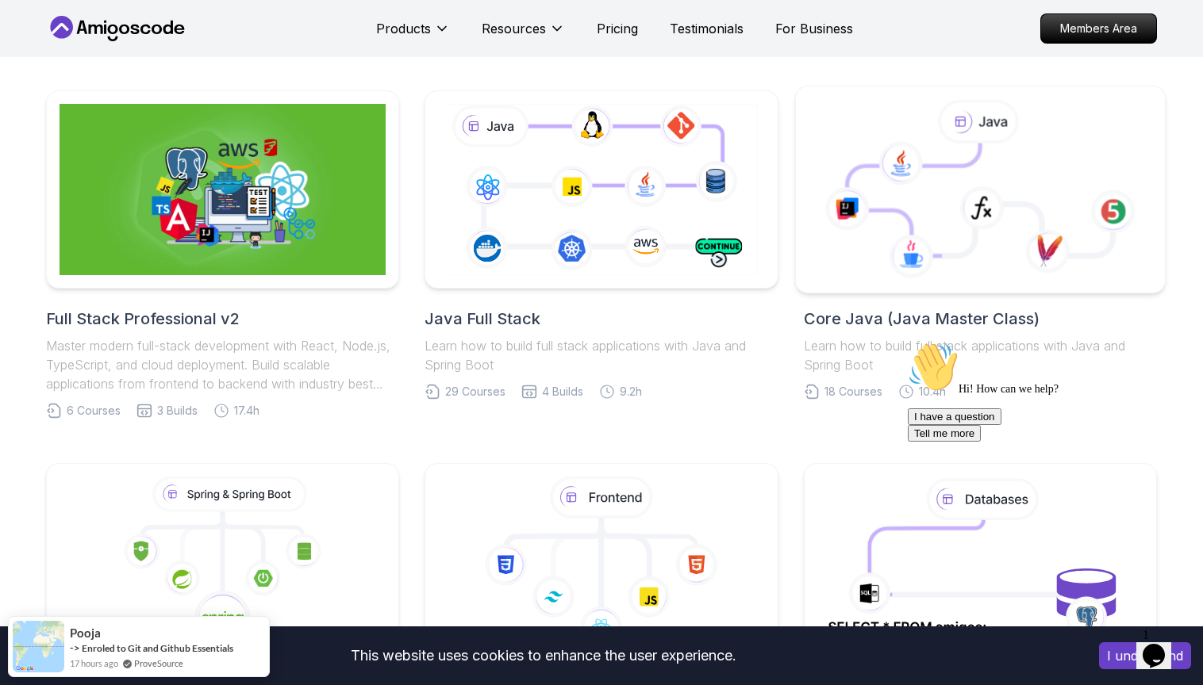
click at [872, 251] on icon at bounding box center [979, 190] width 343 height 180
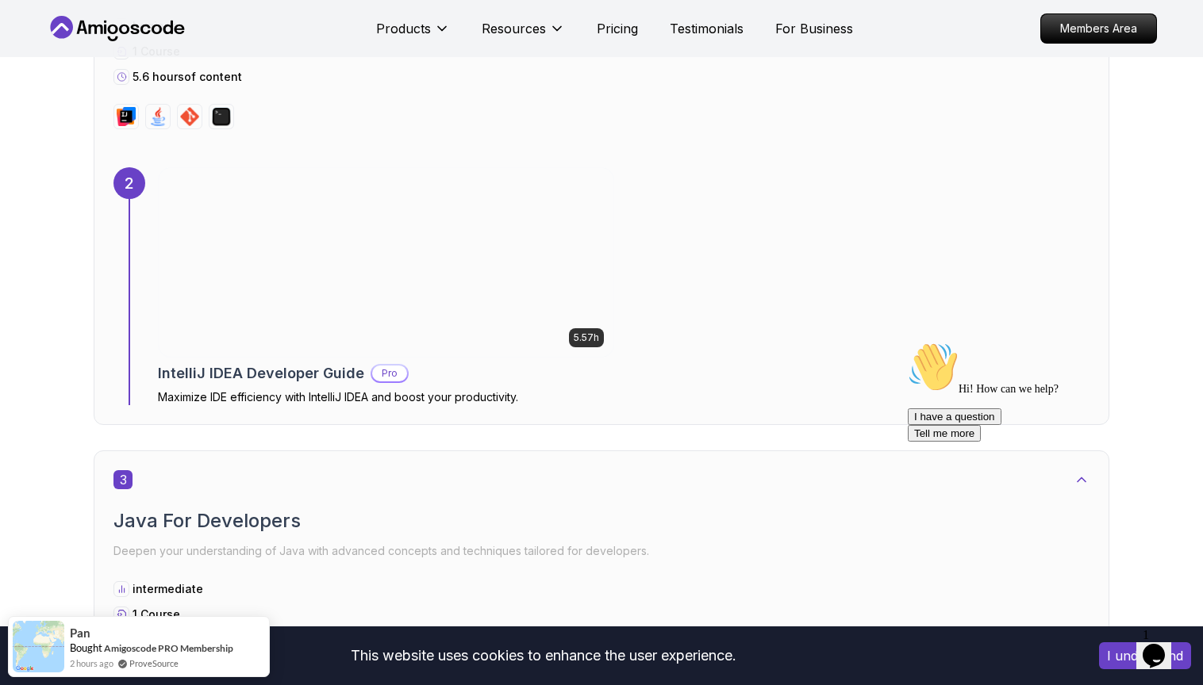
scroll to position [1490, 0]
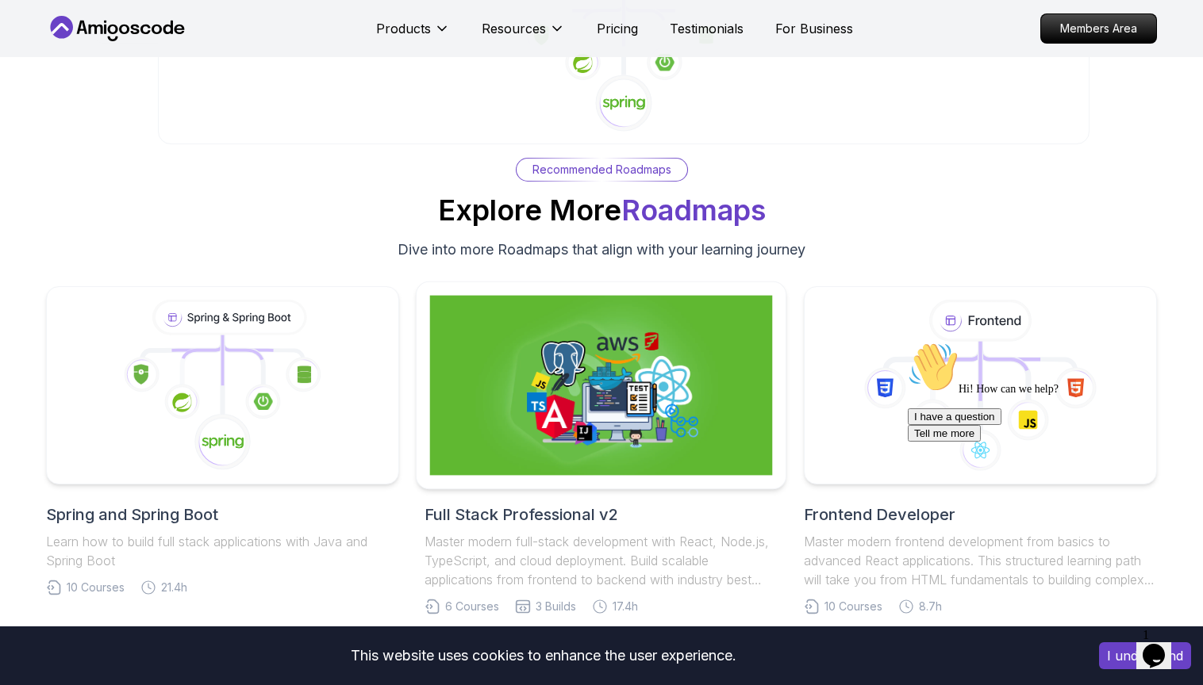
scroll to position [9797, 0]
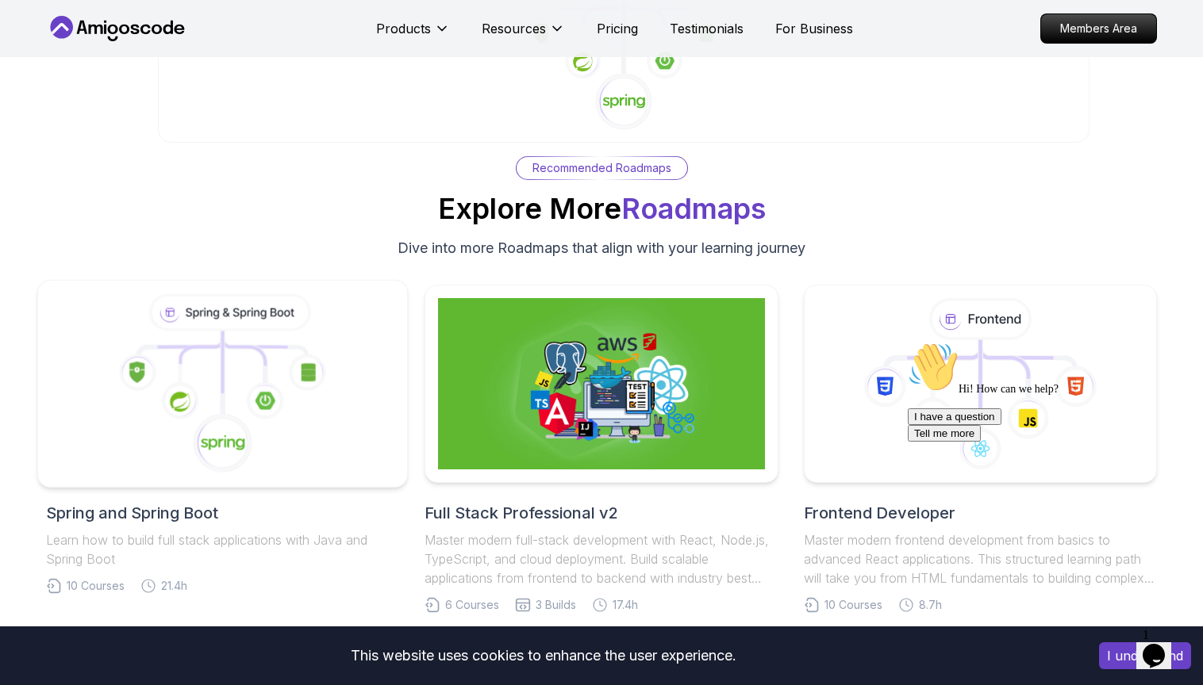
click at [294, 468] on icon at bounding box center [223, 384] width 343 height 180
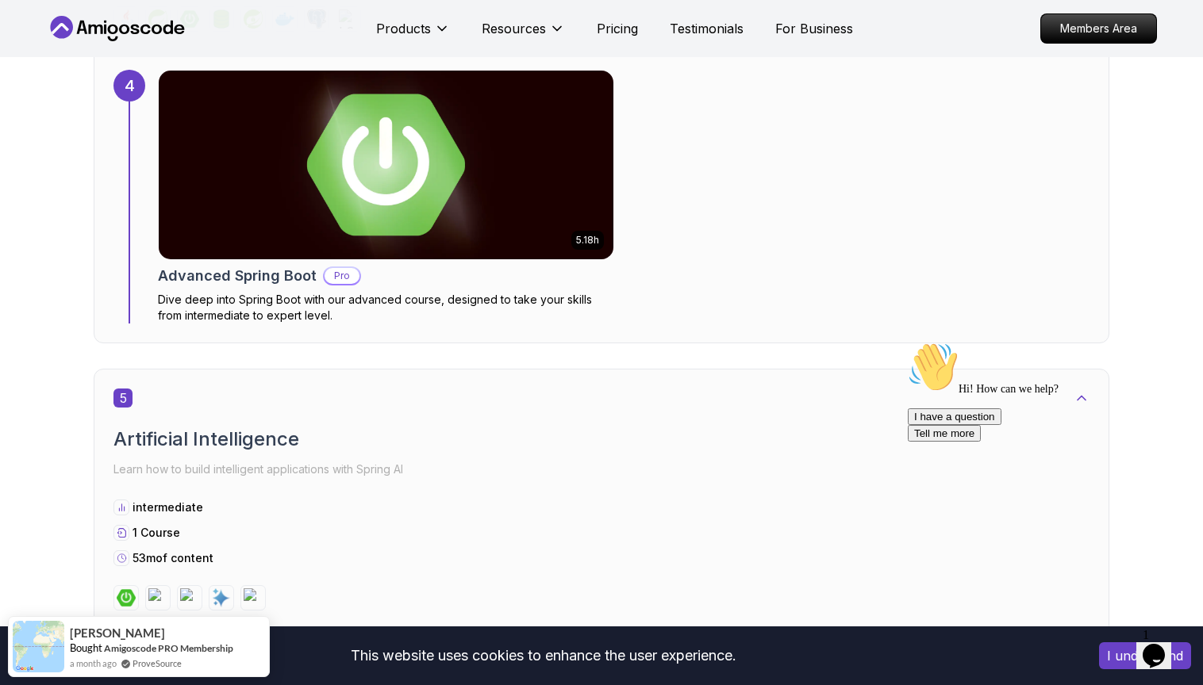
scroll to position [2861, 0]
